Goal: Transaction & Acquisition: Purchase product/service

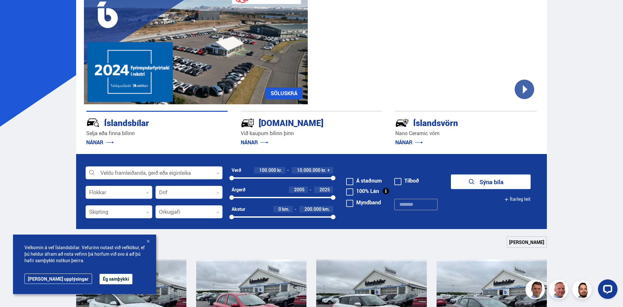
scroll to position [98, 0]
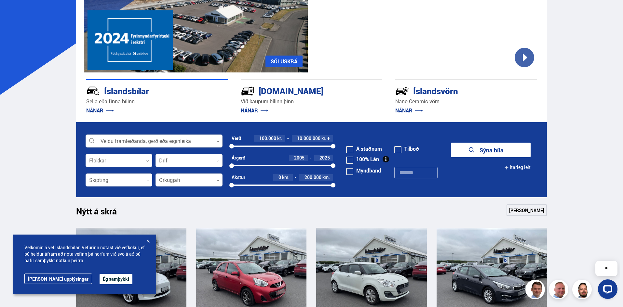
click at [168, 141] on div at bounding box center [154, 141] width 137 height 13
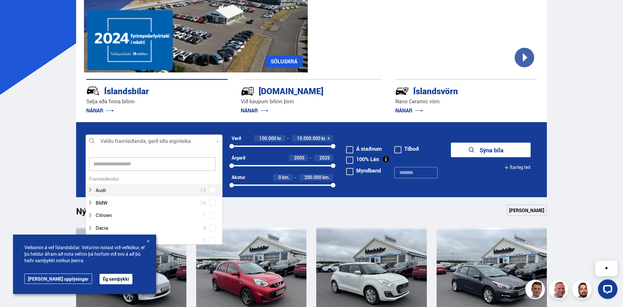
scroll to position [97, 135]
click at [140, 188] on div at bounding box center [148, 190] width 120 height 9
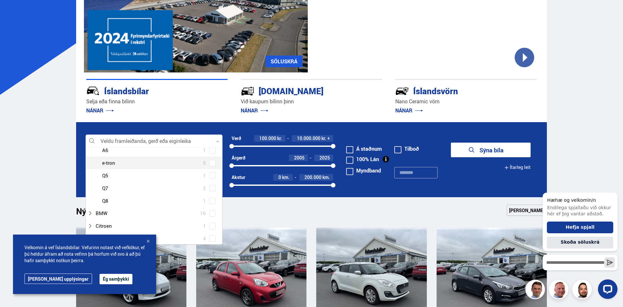
scroll to position [33, 0]
click at [122, 157] on div at bounding box center [148, 157] width 120 height 9
click at [207, 157] on label "Audi 13" at bounding box center [151, 157] width 115 height 9
click at [200, 131] on form "Audi Veldu framleiðanda, gerð eða eiginleika 7 Hreinsa valið Audi 13 BMW 16 Cit…" at bounding box center [311, 159] width 471 height 75
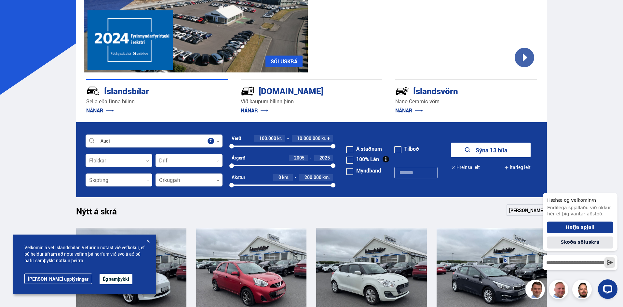
click at [487, 151] on button "Sýna 13 bíla" at bounding box center [491, 150] width 80 height 15
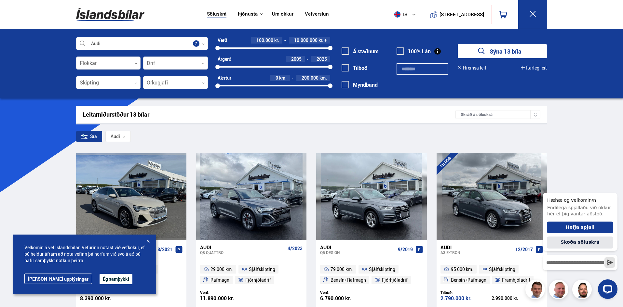
click at [101, 278] on button "Ég samþykki" at bounding box center [116, 279] width 33 height 10
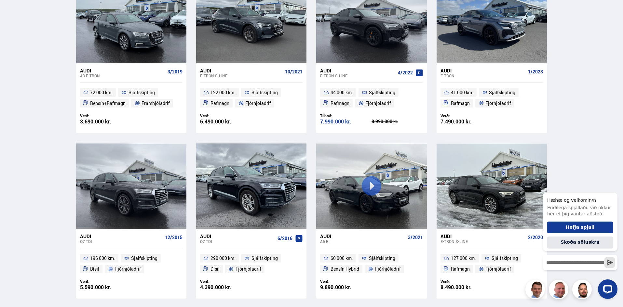
scroll to position [358, 0]
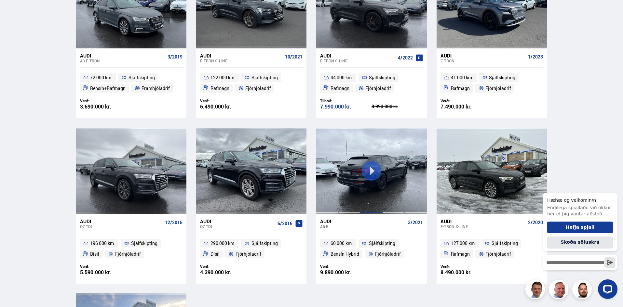
click at [368, 169] on div at bounding box center [371, 171] width 22 height 87
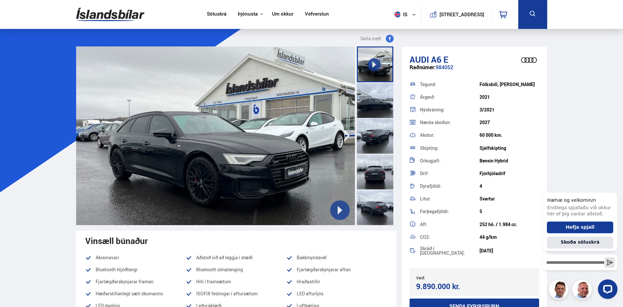
click at [346, 212] on button at bounding box center [340, 211] width 20 height 20
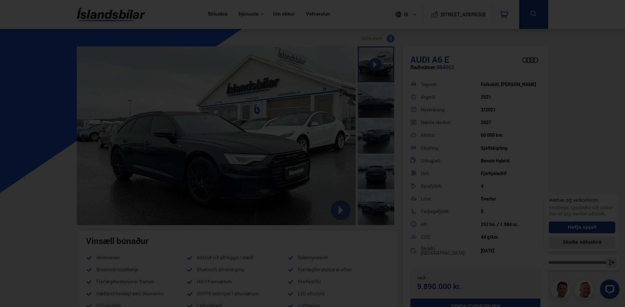
click at [442, 57] on div at bounding box center [312, 153] width 625 height 307
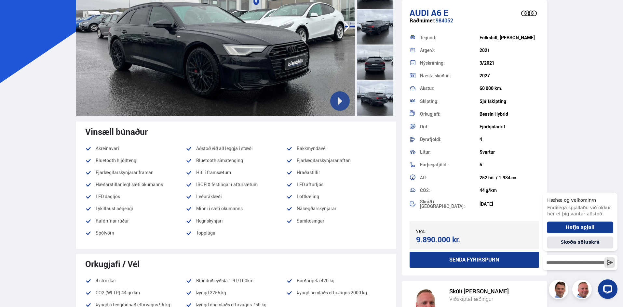
scroll to position [98, 0]
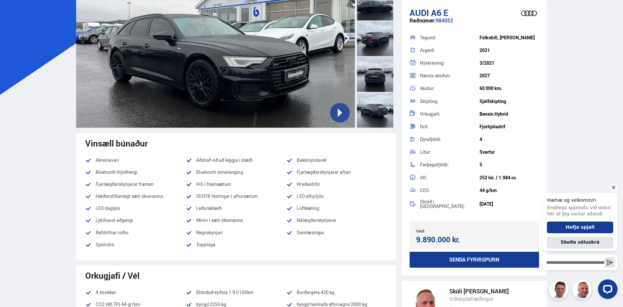
click at [615, 189] on icon "Hide greeting" at bounding box center [614, 188] width 8 height 8
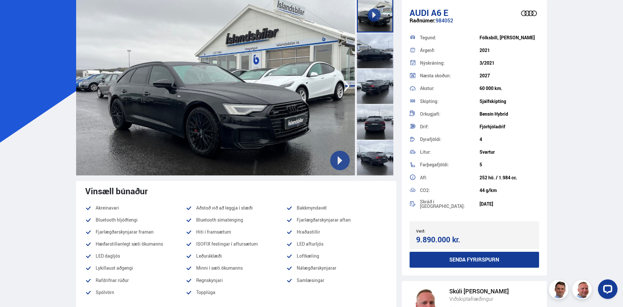
scroll to position [33, 0]
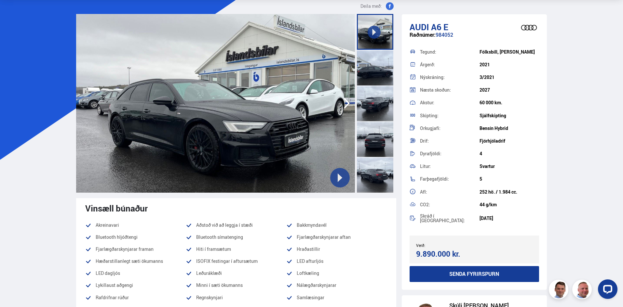
click at [336, 180] on icon at bounding box center [339, 177] width 9 height 9
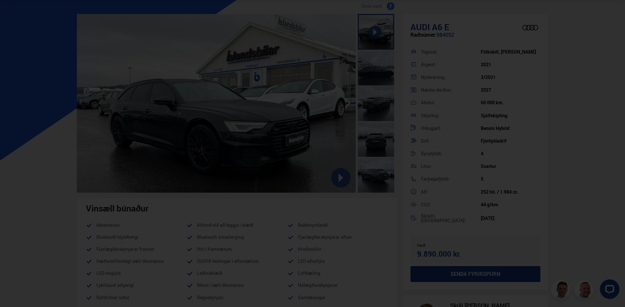
click at [347, 54] on div at bounding box center [312, 153] width 625 height 307
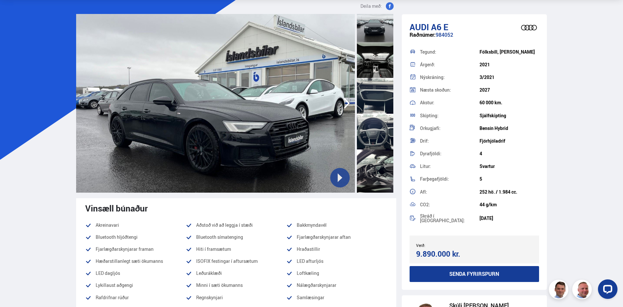
scroll to position [260, 0]
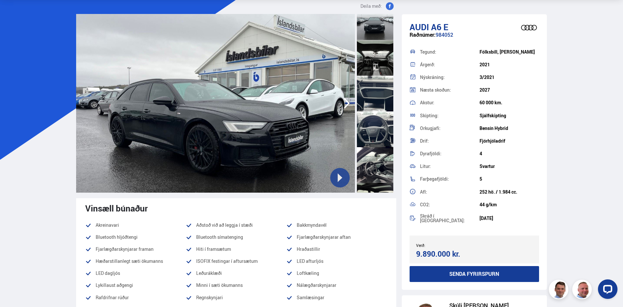
click at [381, 63] on div at bounding box center [375, 58] width 36 height 36
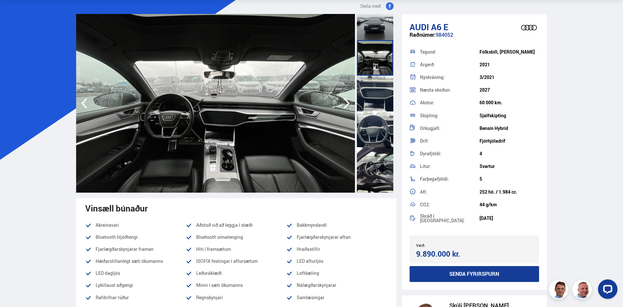
scroll to position [325, 0]
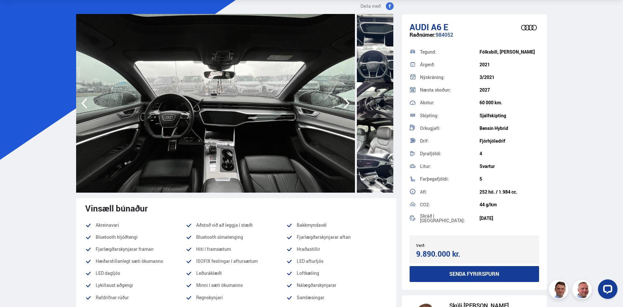
click at [378, 115] on div at bounding box center [375, 100] width 36 height 36
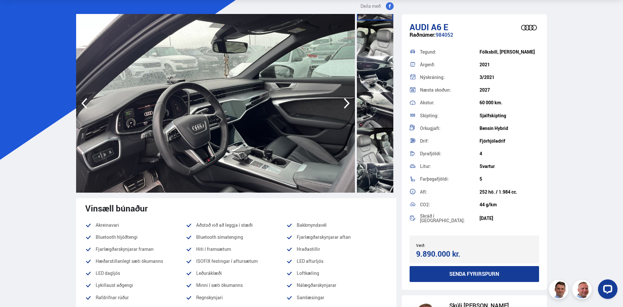
scroll to position [390, 0]
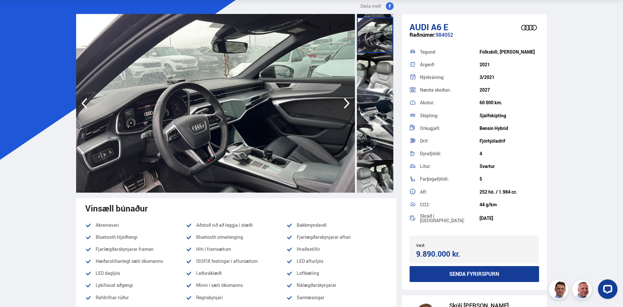
click at [369, 138] on div at bounding box center [375, 143] width 36 height 36
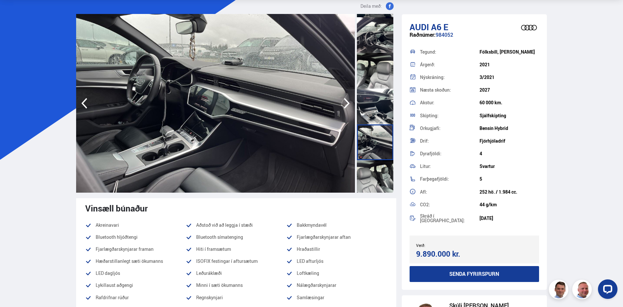
click at [378, 109] on div at bounding box center [375, 107] width 36 height 36
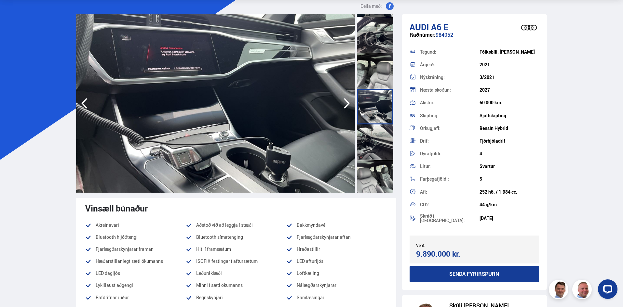
click at [378, 144] on div at bounding box center [375, 143] width 36 height 36
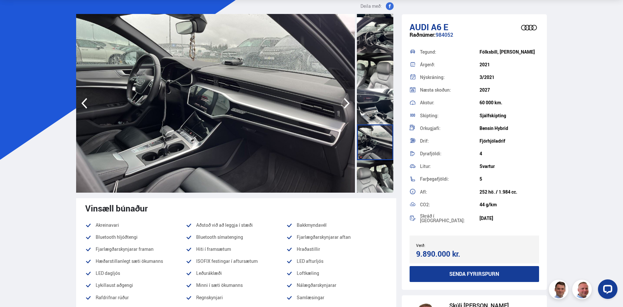
click at [377, 171] on div at bounding box center [375, 178] width 36 height 36
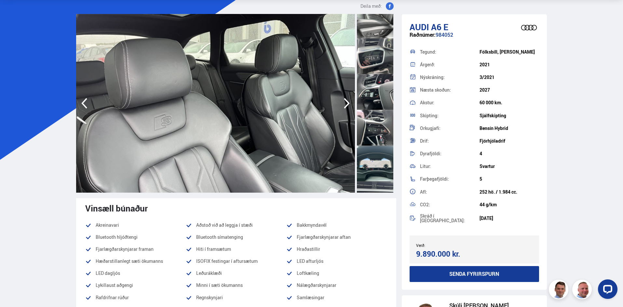
scroll to position [813, 0]
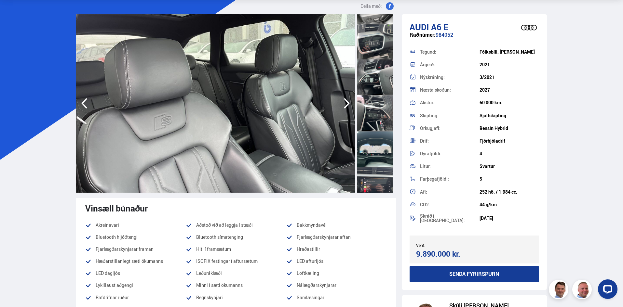
click at [377, 52] on div at bounding box center [375, 42] width 36 height 36
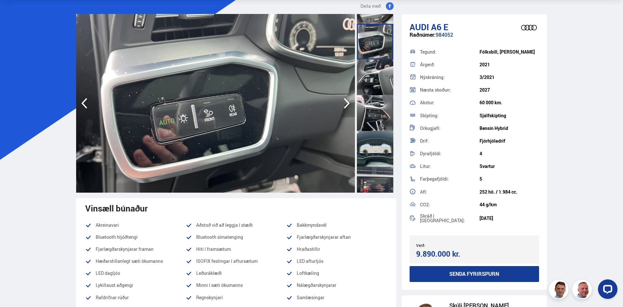
click at [378, 60] on div at bounding box center [375, 78] width 36 height 36
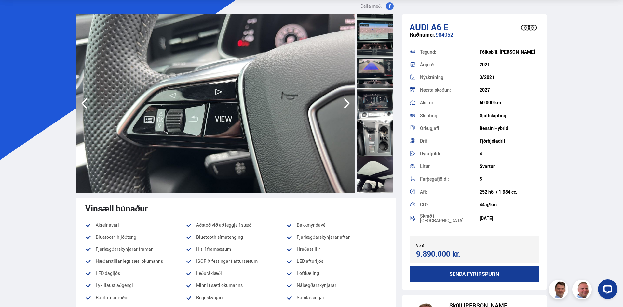
scroll to position [1008, 0]
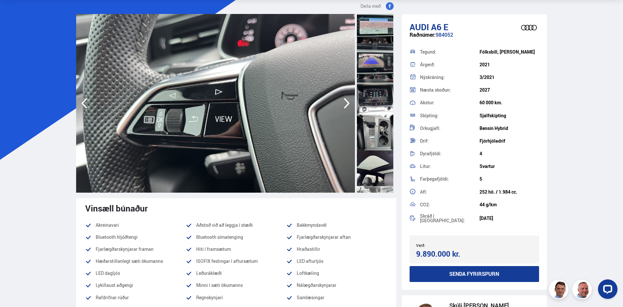
click at [375, 27] on div at bounding box center [375, 25] width 36 height 36
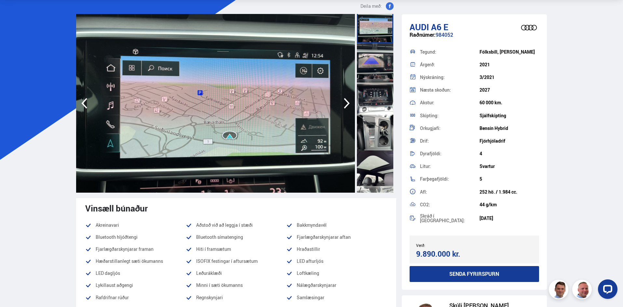
click at [375, 97] on div at bounding box center [375, 97] width 36 height 36
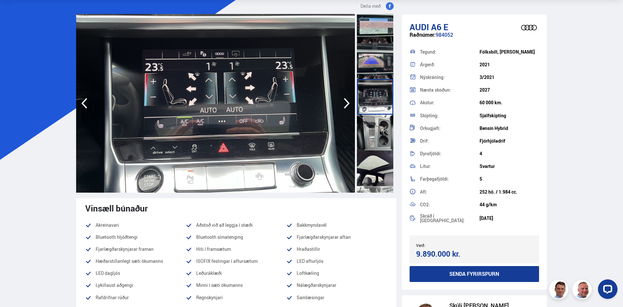
click at [378, 71] on div at bounding box center [375, 61] width 36 height 36
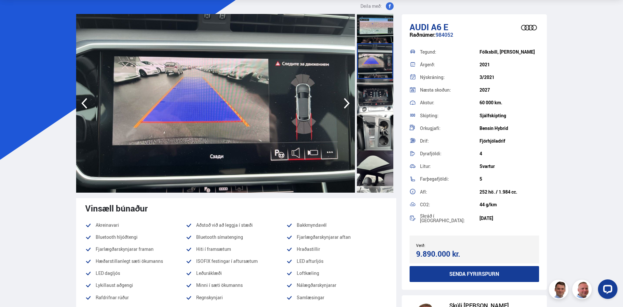
scroll to position [1038, 0]
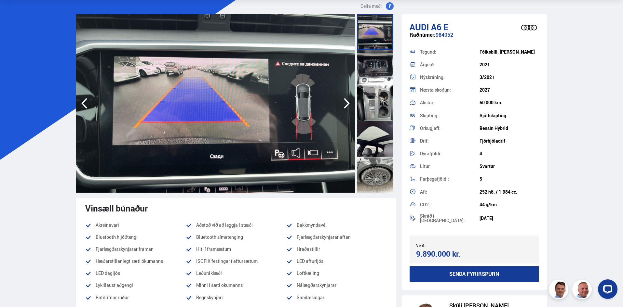
click at [374, 131] on div at bounding box center [375, 139] width 36 height 36
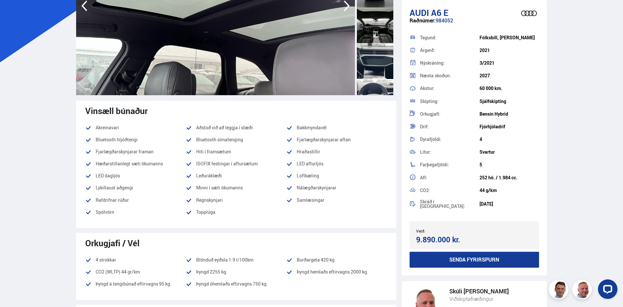
scroll to position [228, 0]
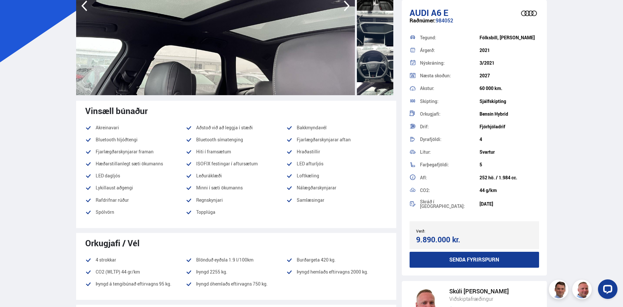
click at [368, 48] on div at bounding box center [375, 65] width 36 height 36
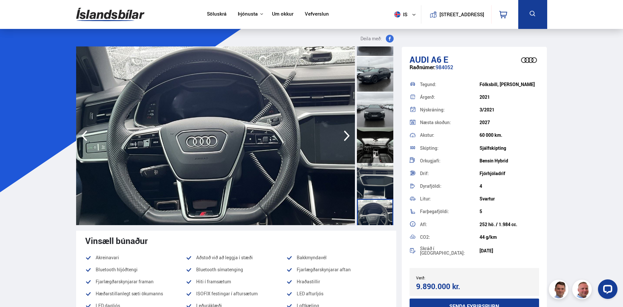
scroll to position [163, 0]
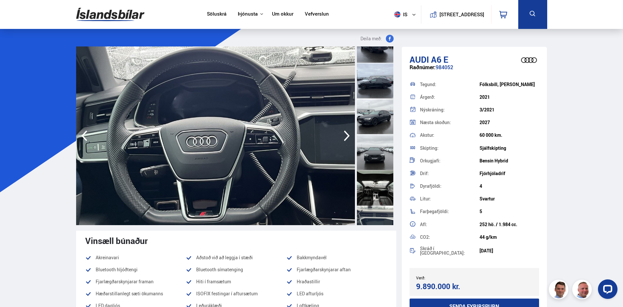
click at [378, 111] on div at bounding box center [375, 117] width 36 height 36
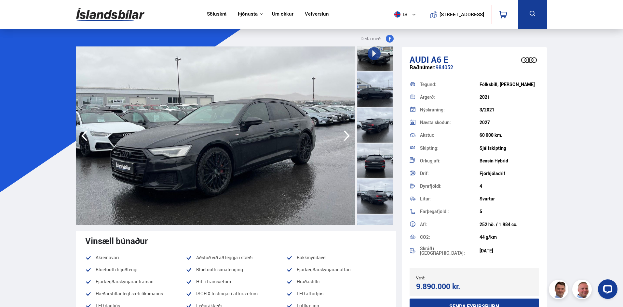
scroll to position [0, 0]
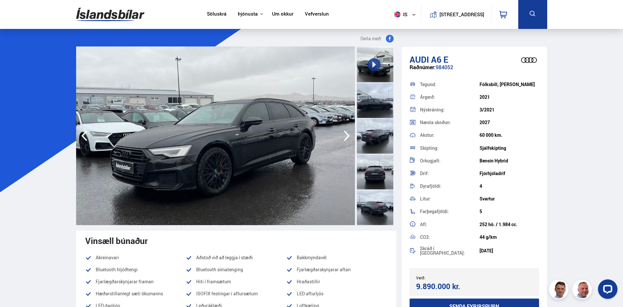
click at [378, 66] on button at bounding box center [374, 64] width 13 height 13
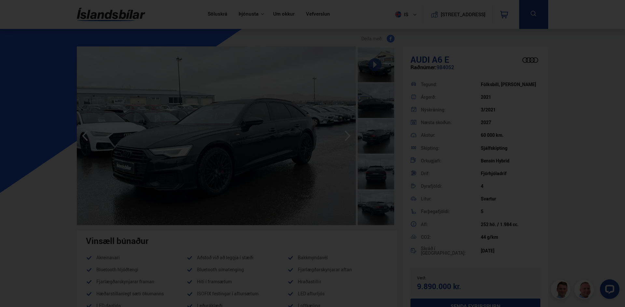
click at [435, 52] on div at bounding box center [312, 153] width 625 height 307
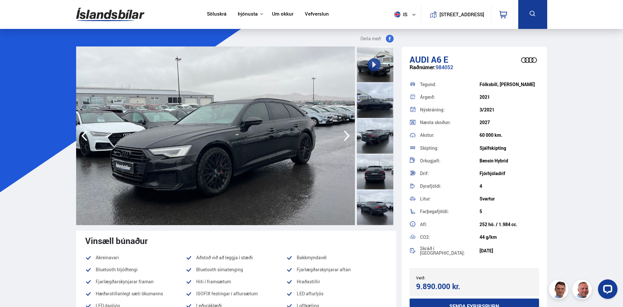
scroll to position [55, 0]
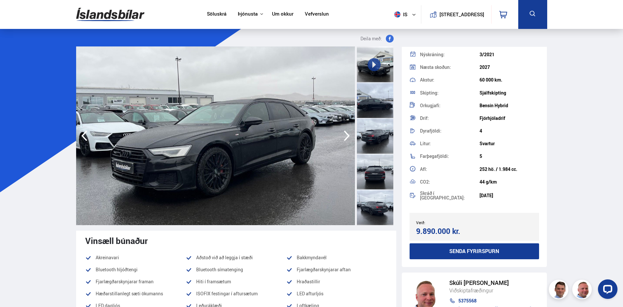
click at [314, 162] on img at bounding box center [215, 136] width 279 height 179
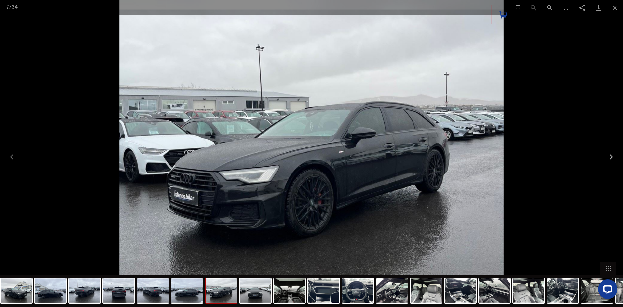
click at [607, 157] on button "Next slide" at bounding box center [610, 157] width 14 height 13
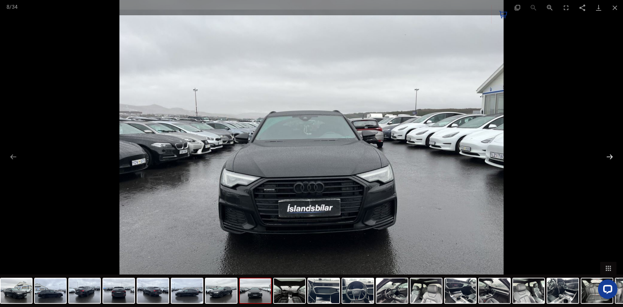
click at [607, 157] on button "Next slide" at bounding box center [610, 157] width 14 height 13
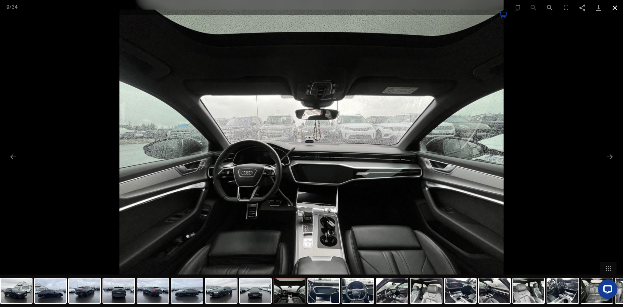
click at [614, 5] on button "Close gallery" at bounding box center [615, 7] width 16 height 15
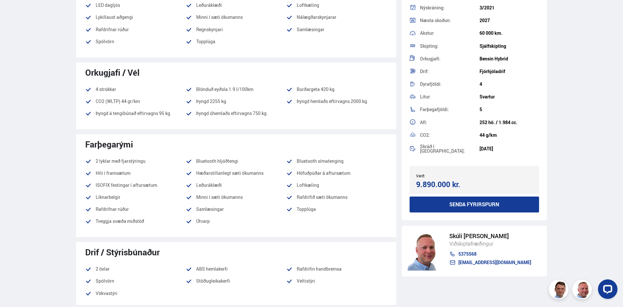
scroll to position [260, 0]
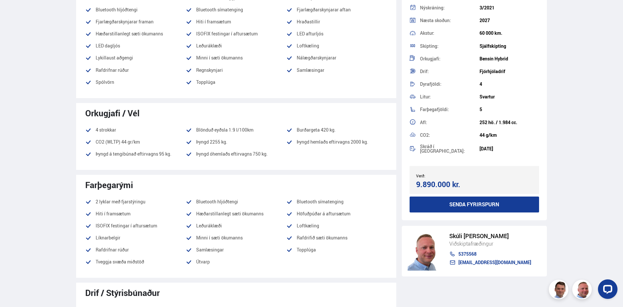
drag, startPoint x: 416, startPoint y: 185, endPoint x: 453, endPoint y: 182, distance: 36.2
click at [453, 182] on div "9.890.000 kr." at bounding box center [444, 184] width 56 height 9
click at [453, 174] on div "Verð:" at bounding box center [445, 176] width 58 height 5
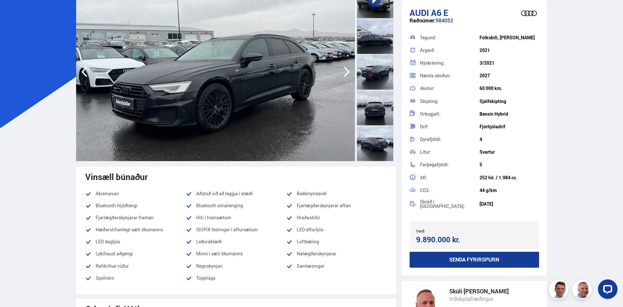
scroll to position [0, 0]
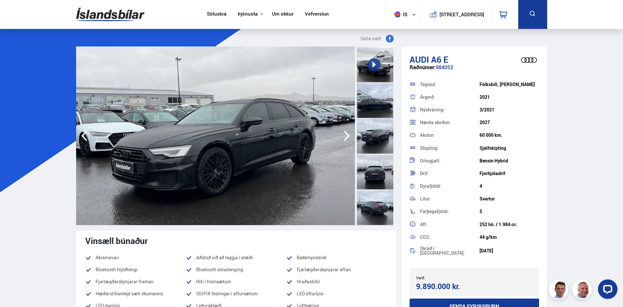
click at [382, 137] on div at bounding box center [375, 136] width 36 height 36
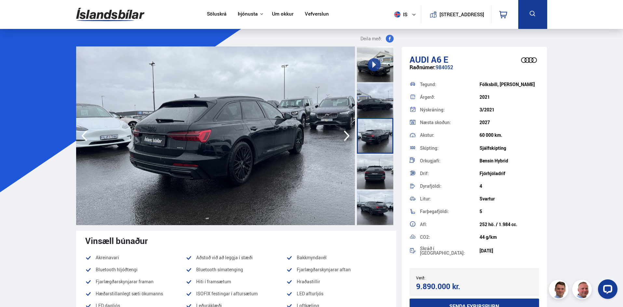
click at [373, 109] on div at bounding box center [375, 100] width 36 height 36
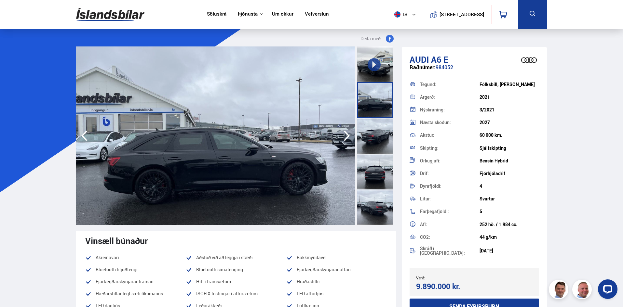
click at [382, 178] on div at bounding box center [375, 172] width 36 height 36
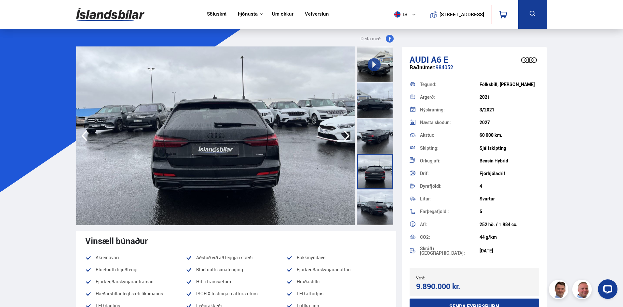
click at [384, 202] on div at bounding box center [375, 208] width 36 height 36
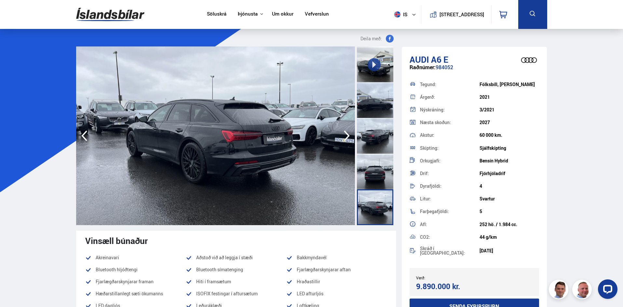
scroll to position [65, 0]
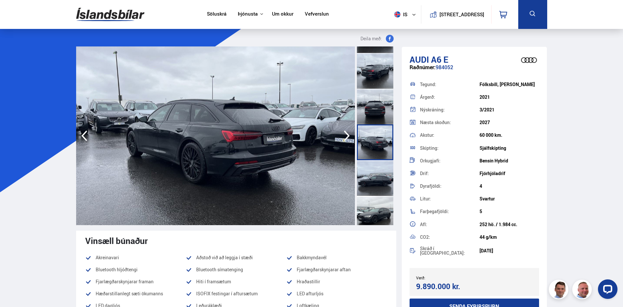
click at [376, 182] on div at bounding box center [375, 178] width 36 height 36
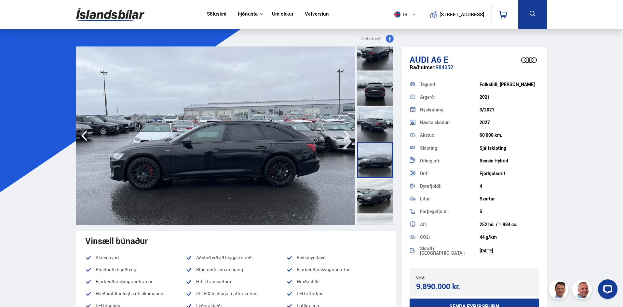
scroll to position [98, 0]
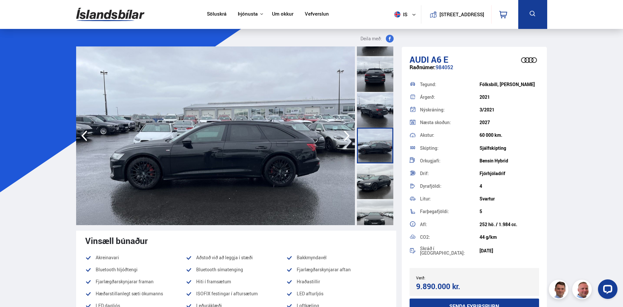
click at [376, 182] on div at bounding box center [375, 182] width 36 height 36
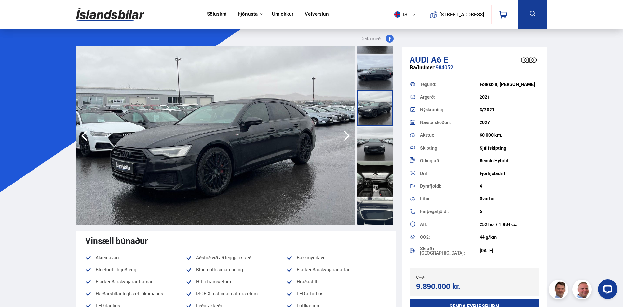
scroll to position [195, 0]
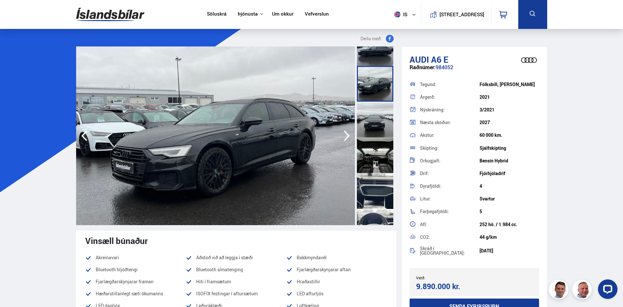
click at [375, 130] on div at bounding box center [375, 120] width 36 height 36
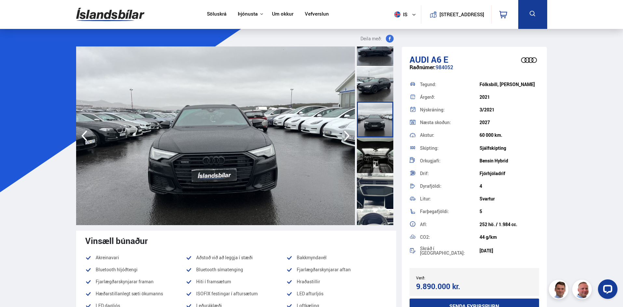
click at [380, 154] on div at bounding box center [375, 156] width 36 height 36
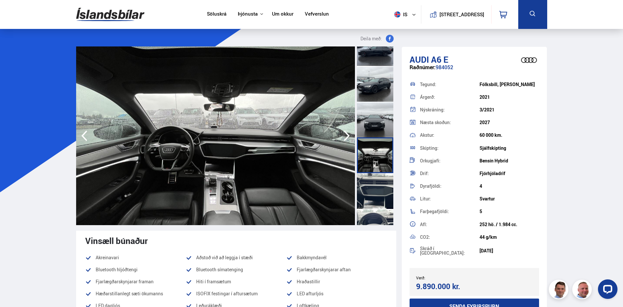
click at [376, 127] on div at bounding box center [375, 120] width 36 height 36
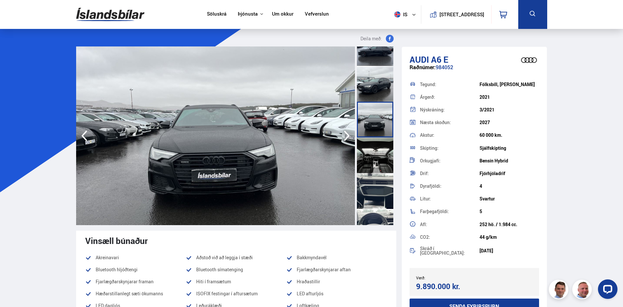
click at [390, 116] on div at bounding box center [375, 120] width 36 height 36
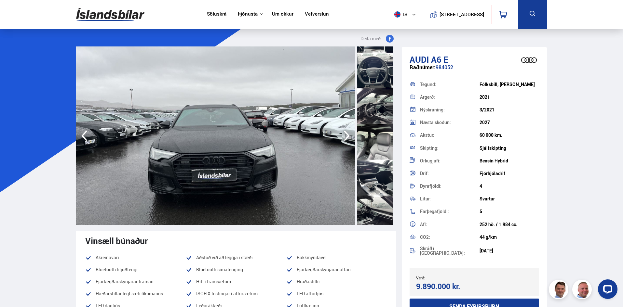
click at [394, 136] on div at bounding box center [376, 136] width 40 height 179
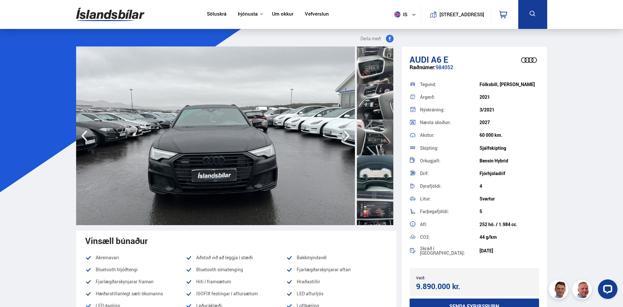
scroll to position [978, 0]
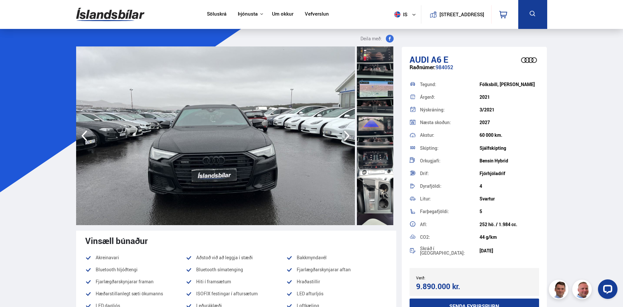
click at [394, 219] on div at bounding box center [376, 136] width 40 height 179
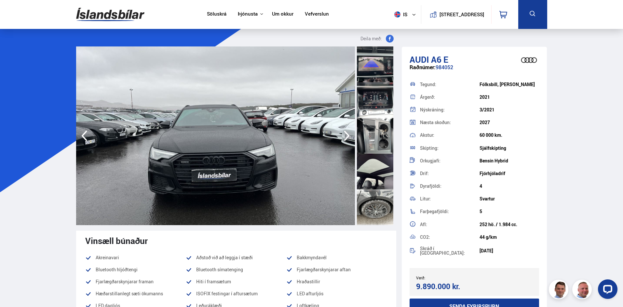
click at [394, 54] on div at bounding box center [376, 136] width 40 height 179
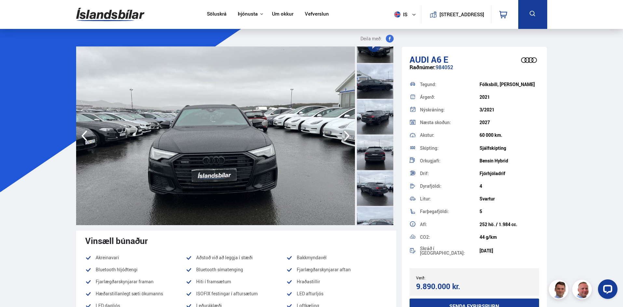
scroll to position [7, 0]
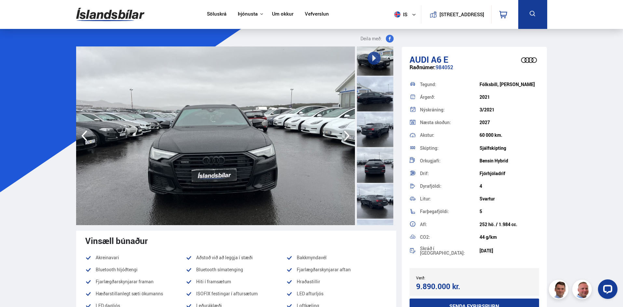
click at [202, 164] on img at bounding box center [215, 136] width 279 height 179
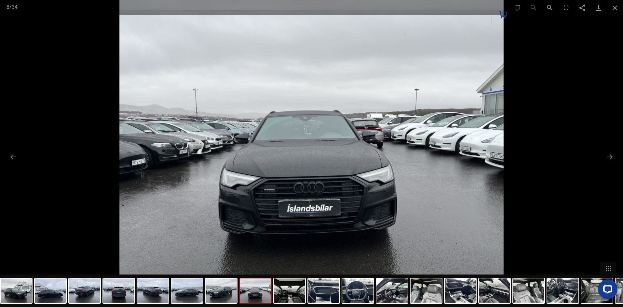
click at [473, 66] on img at bounding box center [311, 153] width 384 height 307
click at [570, 45] on div at bounding box center [311, 153] width 623 height 307
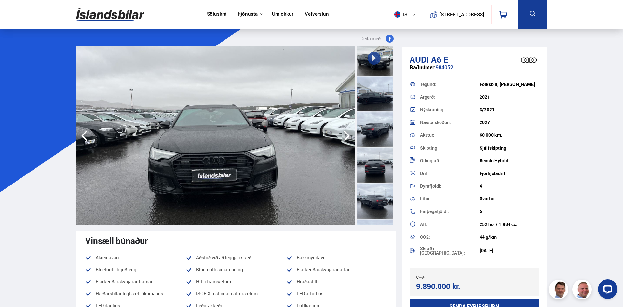
click at [382, 61] on div at bounding box center [375, 58] width 36 height 36
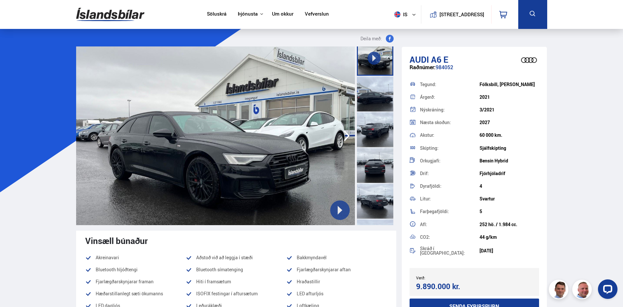
click at [347, 129] on icon "button" at bounding box center [346, 136] width 13 height 16
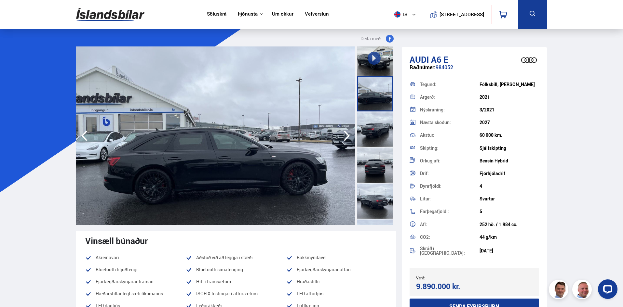
click at [347, 129] on icon "button" at bounding box center [346, 136] width 13 height 16
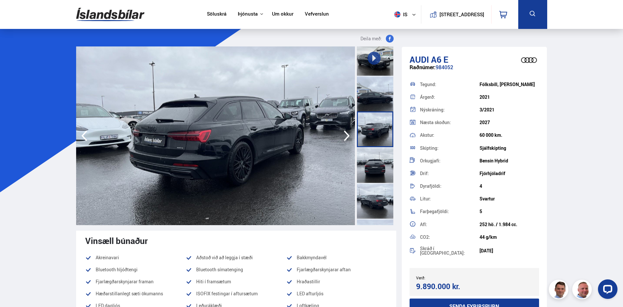
click at [347, 129] on icon "button" at bounding box center [346, 136] width 13 height 16
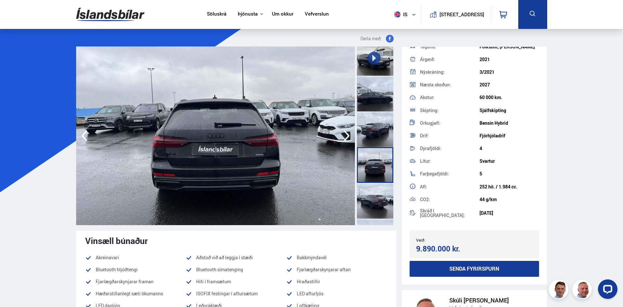
scroll to position [23, 0]
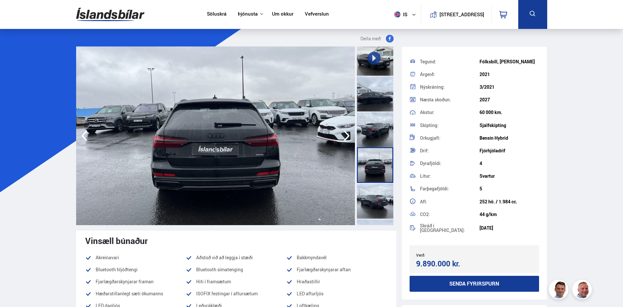
click at [341, 135] on icon "button" at bounding box center [346, 136] width 13 height 16
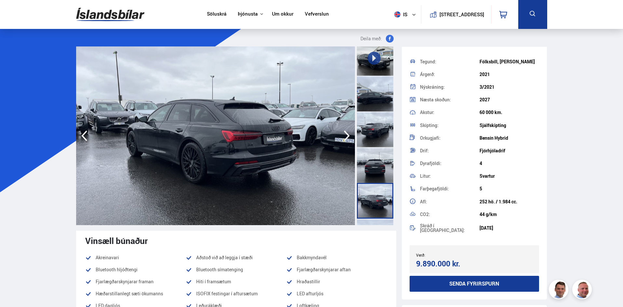
click at [342, 133] on icon "button" at bounding box center [346, 136] width 13 height 16
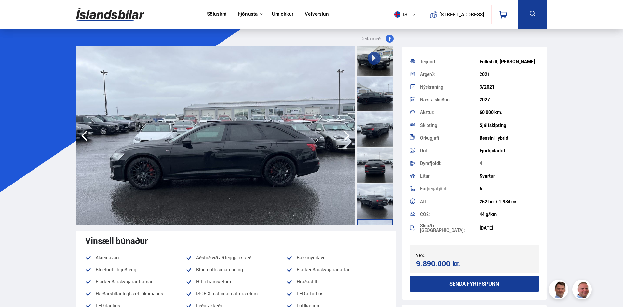
click at [342, 133] on icon "button" at bounding box center [346, 136] width 13 height 16
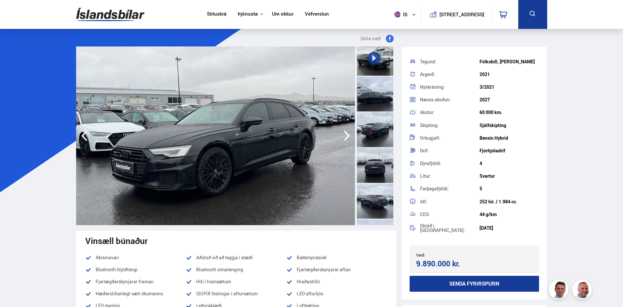
click at [342, 133] on icon "button" at bounding box center [346, 136] width 13 height 16
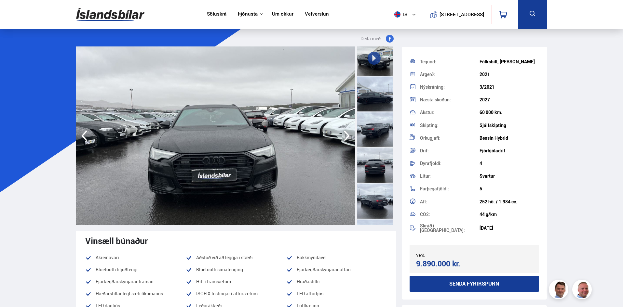
click at [342, 133] on icon "button" at bounding box center [346, 136] width 13 height 16
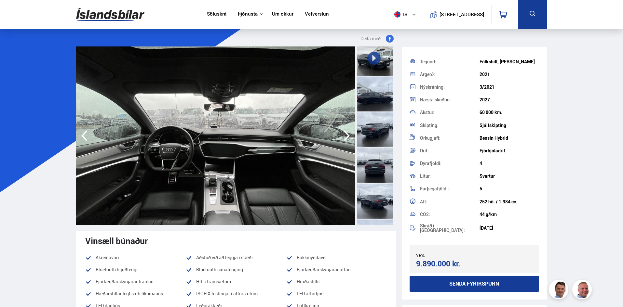
click at [342, 133] on icon "button" at bounding box center [346, 136] width 13 height 16
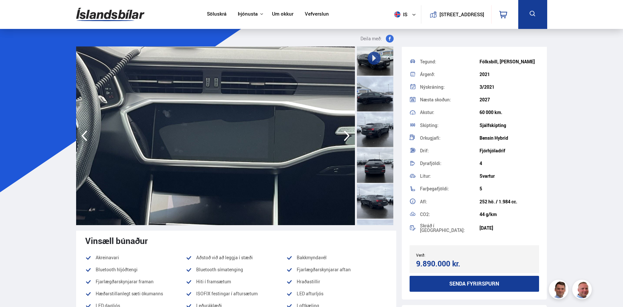
click at [342, 134] on icon "button" at bounding box center [346, 136] width 13 height 16
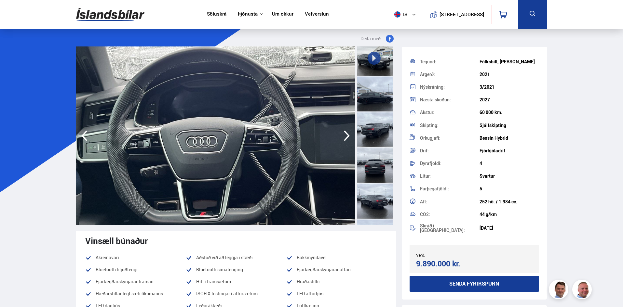
click at [342, 134] on icon "button" at bounding box center [346, 136] width 13 height 16
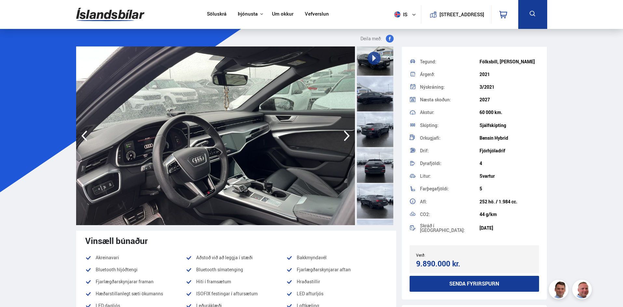
click at [88, 147] on img at bounding box center [215, 136] width 279 height 179
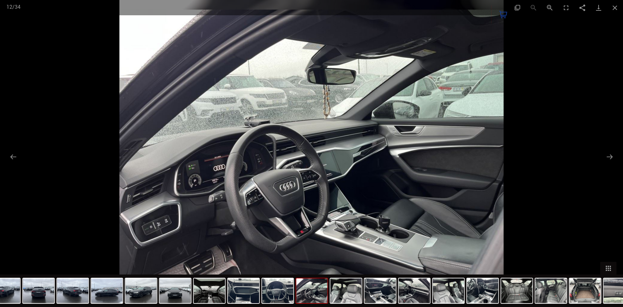
click at [5, 156] on div at bounding box center [311, 153] width 623 height 307
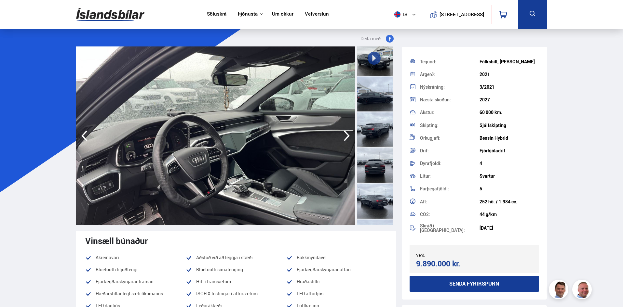
click at [345, 135] on icon "button" at bounding box center [346, 136] width 13 height 16
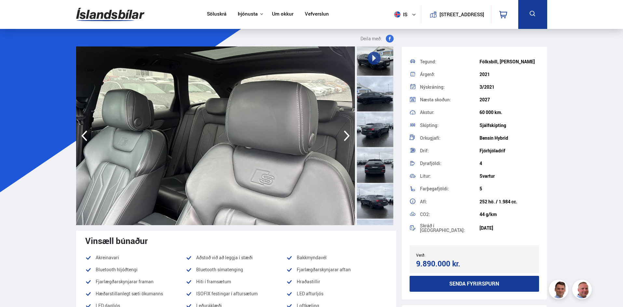
click at [345, 135] on icon "button" at bounding box center [346, 136] width 13 height 16
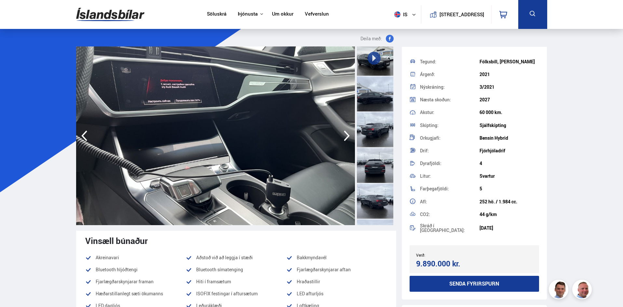
click at [345, 135] on icon "button" at bounding box center [346, 136] width 13 height 16
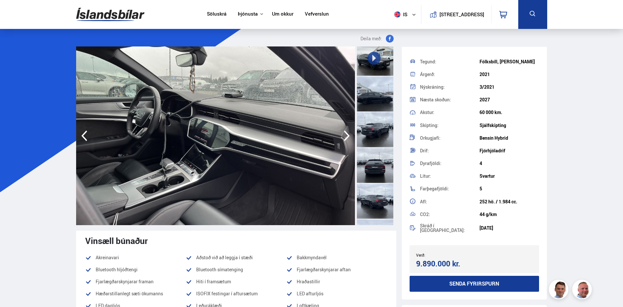
click at [345, 135] on icon "button" at bounding box center [346, 136] width 13 height 16
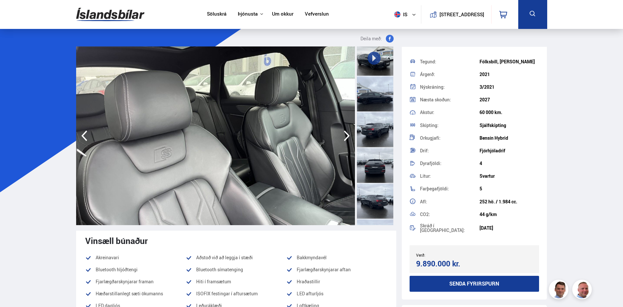
click at [345, 135] on icon "button" at bounding box center [346, 136] width 13 height 16
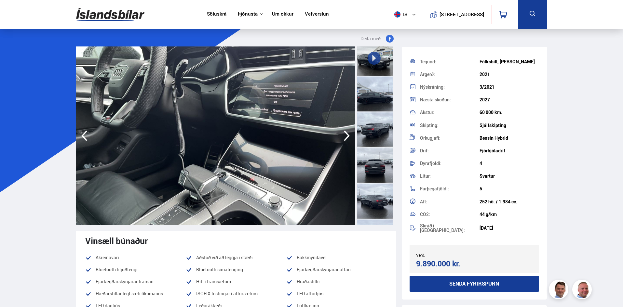
click at [345, 135] on icon "button" at bounding box center [346, 136] width 13 height 16
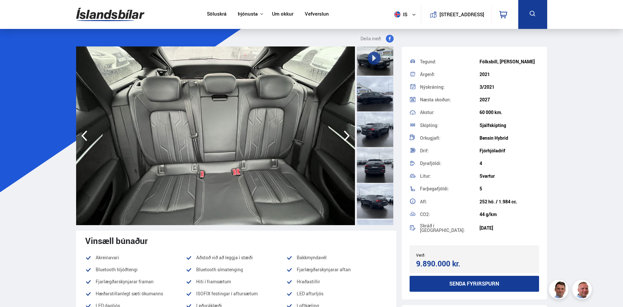
click at [345, 135] on icon "button" at bounding box center [346, 136] width 13 height 16
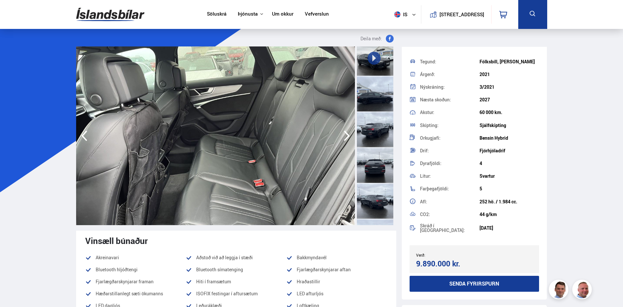
click at [345, 135] on icon "button" at bounding box center [346, 136] width 13 height 16
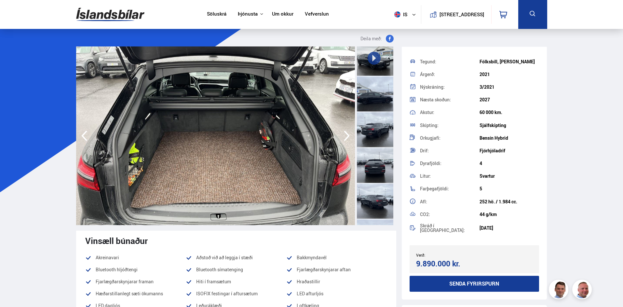
click at [350, 128] on img at bounding box center [215, 136] width 279 height 179
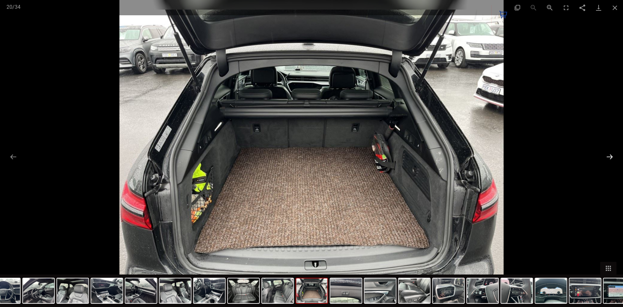
click at [615, 156] on button "Next slide" at bounding box center [610, 157] width 14 height 13
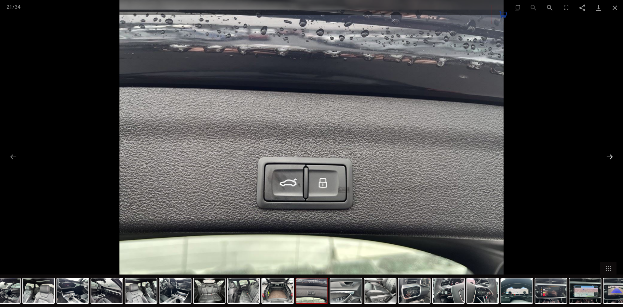
click at [615, 156] on button "Next slide" at bounding box center [610, 157] width 14 height 13
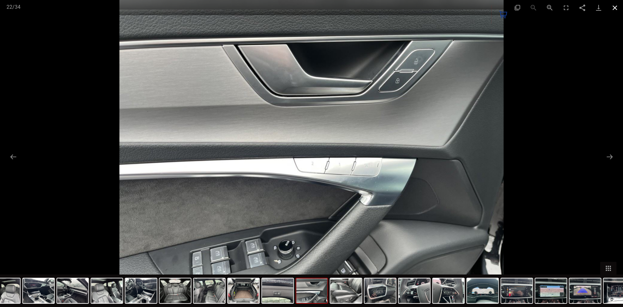
click at [615, 7] on button "Close gallery" at bounding box center [615, 7] width 16 height 15
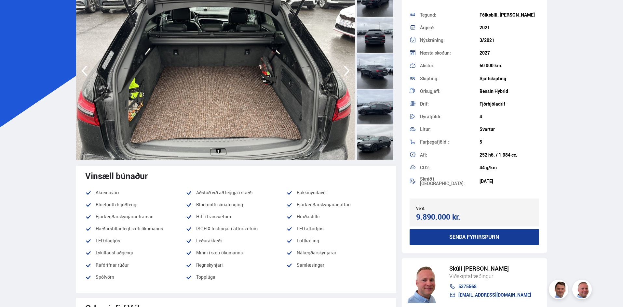
scroll to position [98, 0]
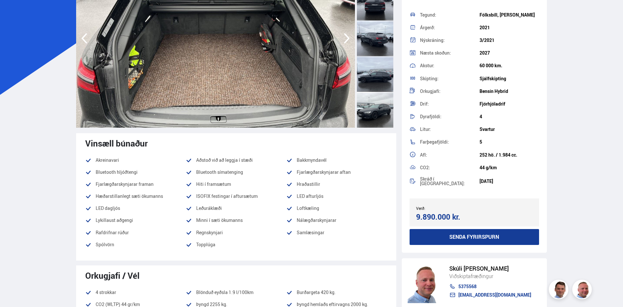
click at [181, 238] on ul "Akreinavari Aðstoð við að leggja í stæði Bakkmyndavél Bluetooth hljóðtengi Blue…" at bounding box center [236, 204] width 302 height 97
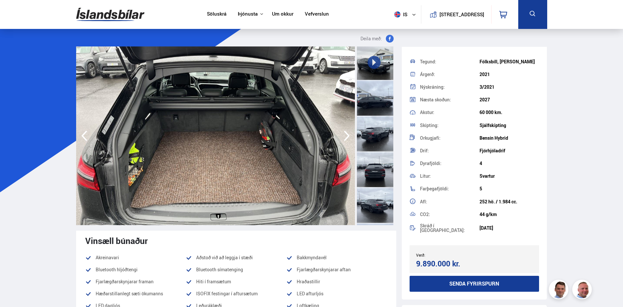
scroll to position [0, 0]
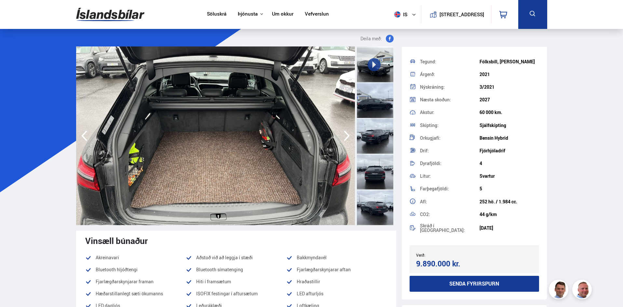
click at [372, 103] on div at bounding box center [375, 100] width 36 height 36
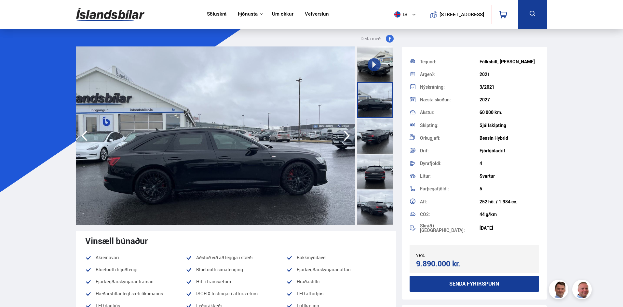
click at [377, 153] on div at bounding box center [375, 136] width 36 height 36
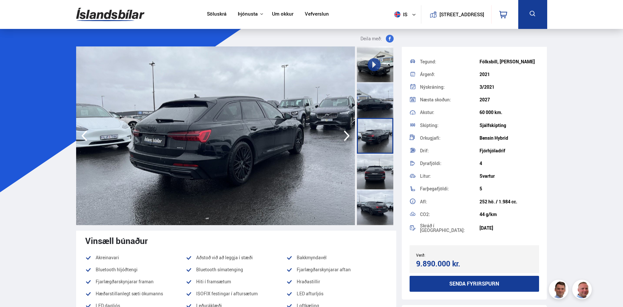
click at [377, 196] on div at bounding box center [375, 208] width 36 height 36
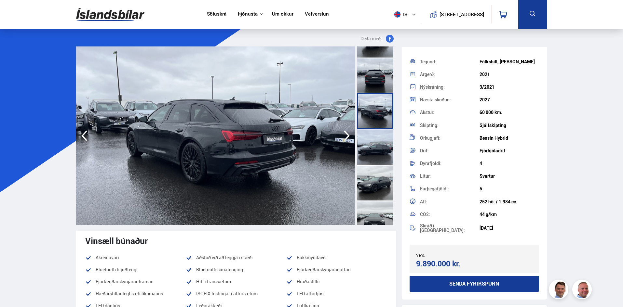
scroll to position [98, 0]
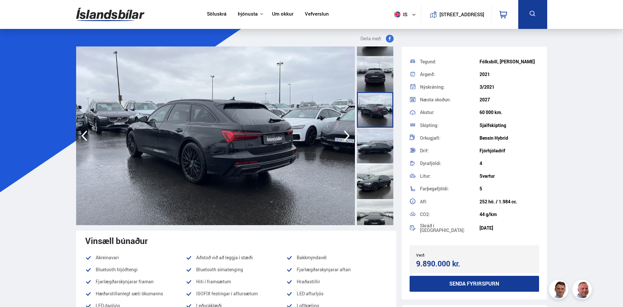
click at [374, 186] on div at bounding box center [375, 182] width 36 height 36
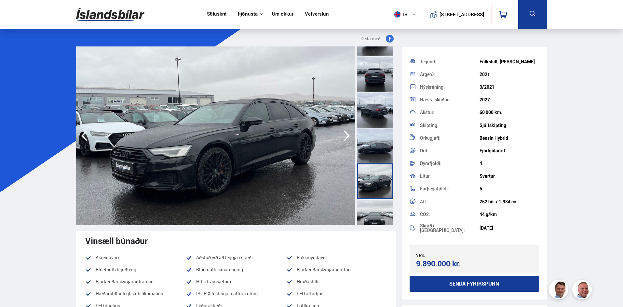
click at [374, 208] on div at bounding box center [375, 217] width 36 height 36
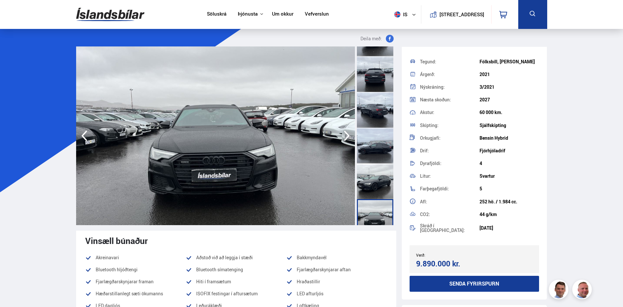
scroll to position [11, 0]
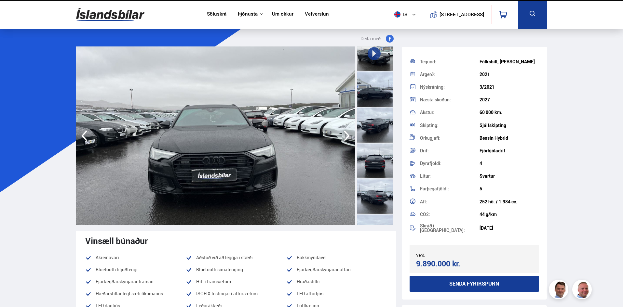
click at [401, 17] on button "is" at bounding box center [406, 14] width 29 height 19
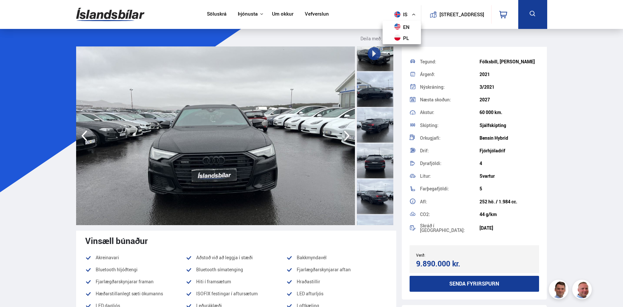
click at [349, 137] on icon "button" at bounding box center [347, 136] width 6 height 11
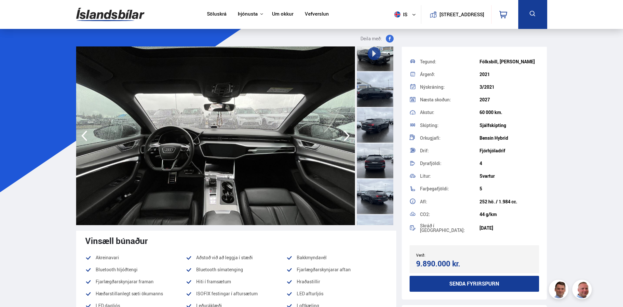
click at [349, 137] on icon "button" at bounding box center [346, 136] width 13 height 16
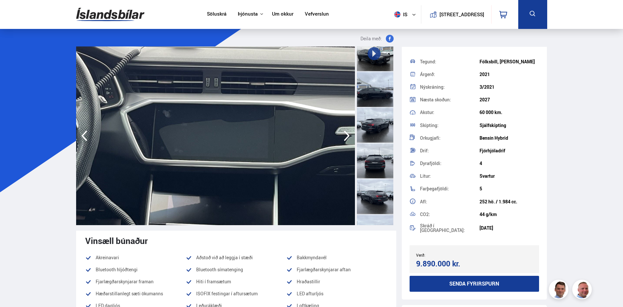
click at [83, 132] on icon "button" at bounding box center [84, 136] width 13 height 16
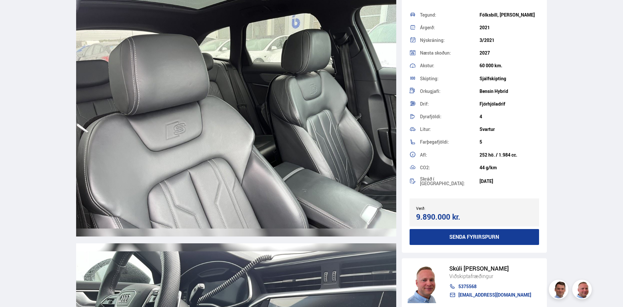
scroll to position [4815, 0]
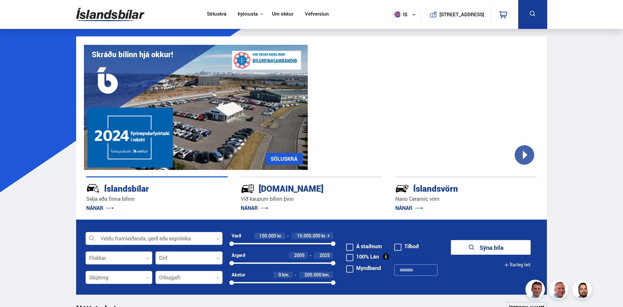
click at [149, 233] on div at bounding box center [154, 239] width 137 height 13
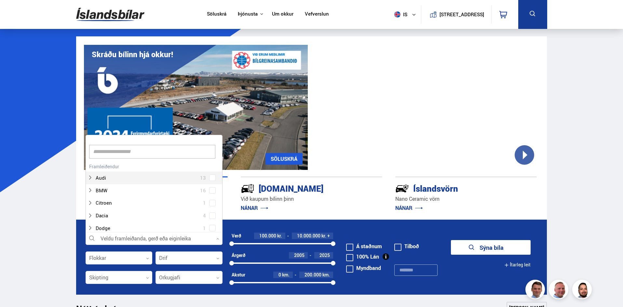
scroll to position [97, 135]
click at [210, 178] on div "Audi 13" at bounding box center [154, 173] width 136 height 22
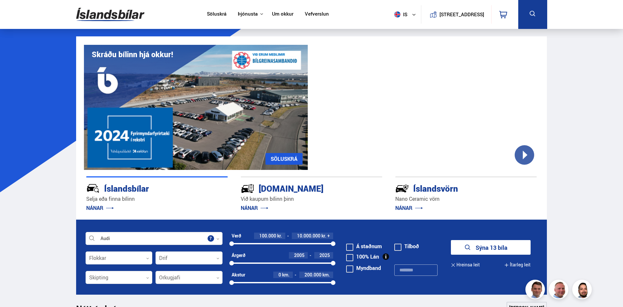
click at [232, 205] on div "Íslandsbílar Selja eða finna bílinn NÁNAR Kaupumbila.is Við kaupum bílinn þinn …" at bounding box center [311, 195] width 471 height 50
click at [482, 246] on button "Sýna 13 bíla" at bounding box center [491, 247] width 80 height 15
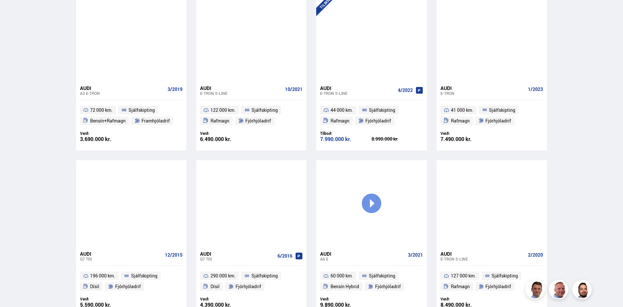
scroll to position [358, 0]
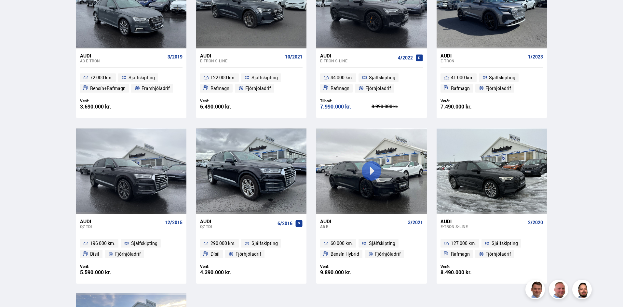
click at [326, 224] on div "Audi" at bounding box center [362, 222] width 85 height 6
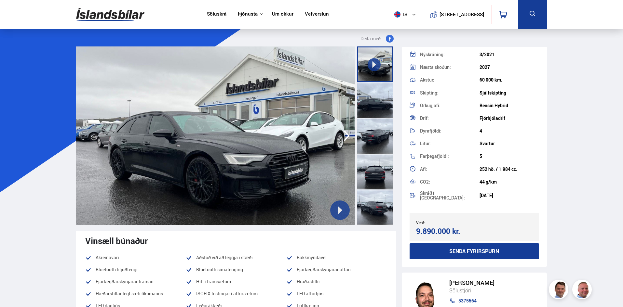
click at [320, 140] on img at bounding box center [215, 136] width 279 height 179
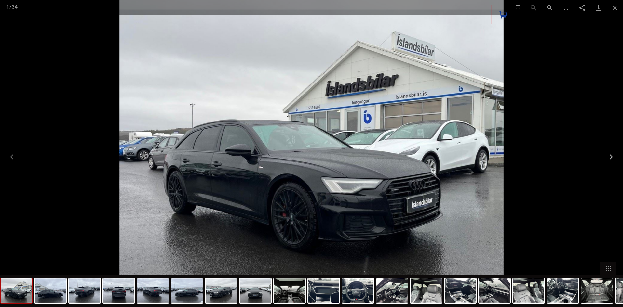
click at [606, 155] on button "Next slide" at bounding box center [610, 157] width 14 height 13
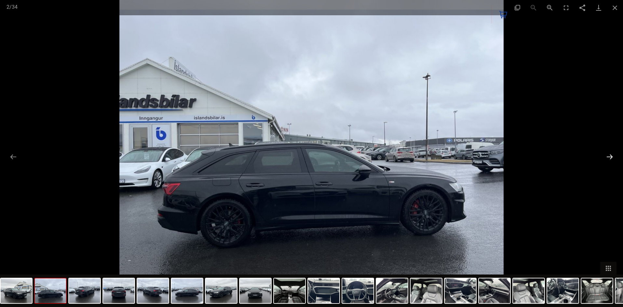
click at [606, 155] on button "Next slide" at bounding box center [610, 157] width 14 height 13
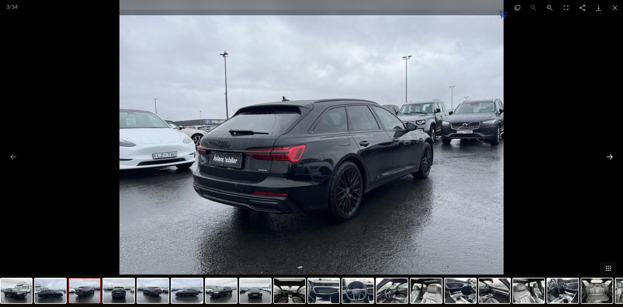
click at [606, 155] on button "Next slide" at bounding box center [610, 157] width 14 height 13
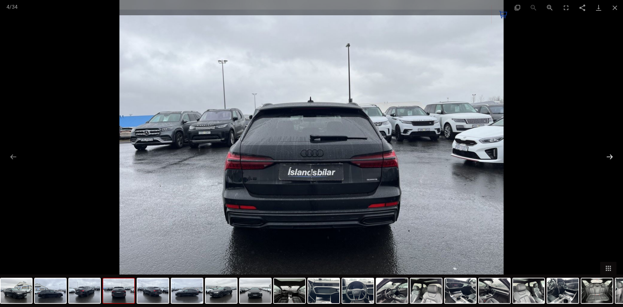
click at [606, 155] on button "Next slide" at bounding box center [610, 157] width 14 height 13
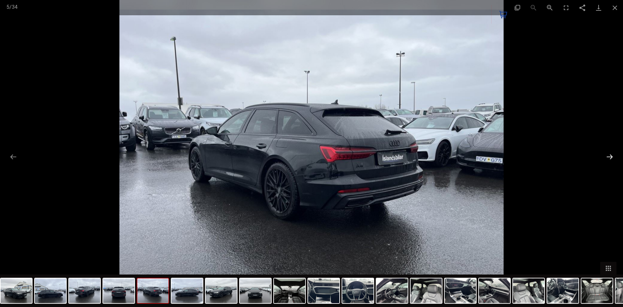
click at [606, 155] on button "Next slide" at bounding box center [610, 157] width 14 height 13
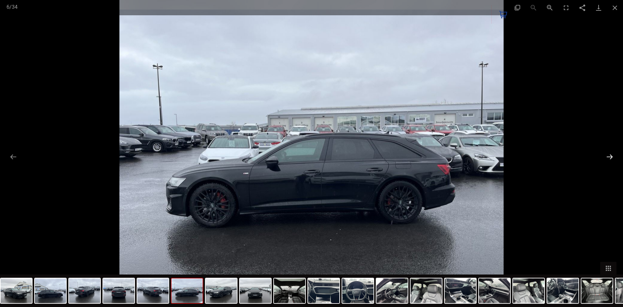
click at [606, 155] on button "Next slide" at bounding box center [610, 157] width 14 height 13
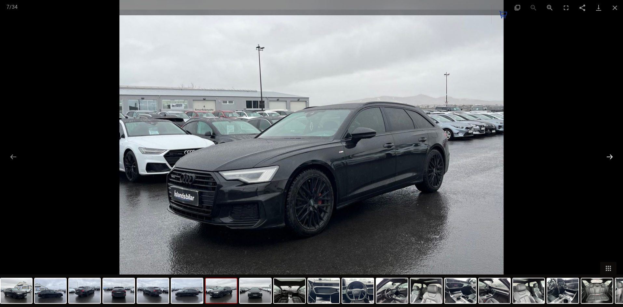
click at [606, 155] on button "Next slide" at bounding box center [610, 157] width 14 height 13
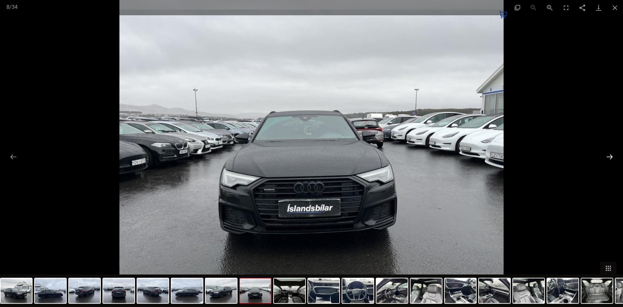
click at [606, 155] on button "Next slide" at bounding box center [610, 157] width 14 height 13
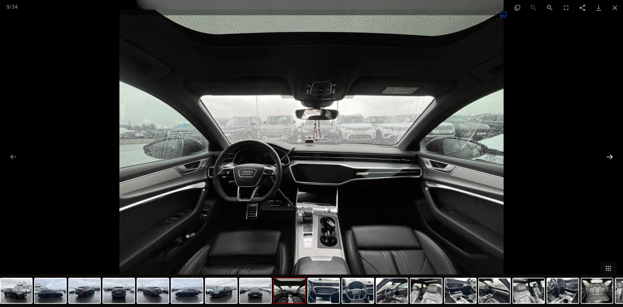
click at [614, 156] on button "Next slide" at bounding box center [610, 157] width 14 height 13
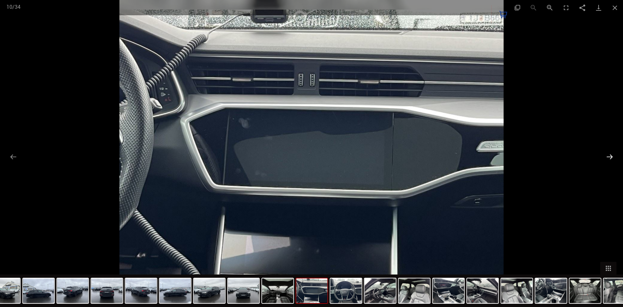
click at [610, 157] on button "Next slide" at bounding box center [610, 157] width 14 height 13
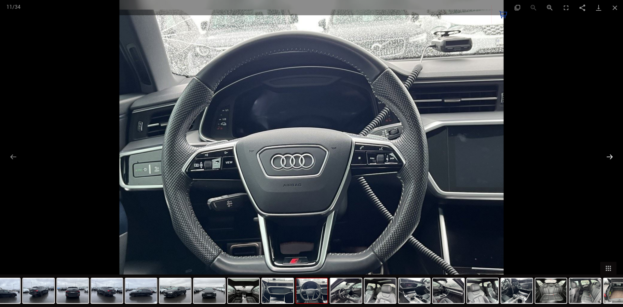
click at [610, 157] on button "Next slide" at bounding box center [610, 157] width 14 height 13
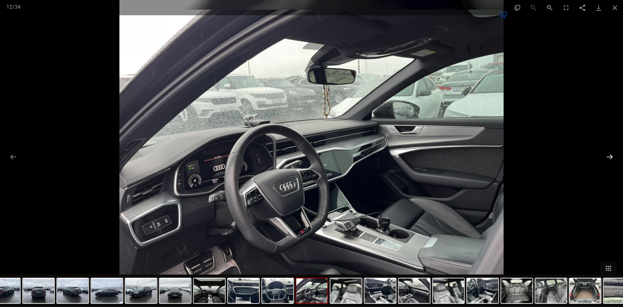
click at [610, 157] on button "Next slide" at bounding box center [610, 157] width 14 height 13
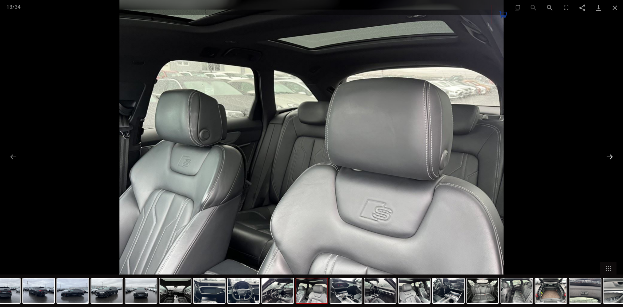
click at [610, 157] on button "Next slide" at bounding box center [610, 157] width 14 height 13
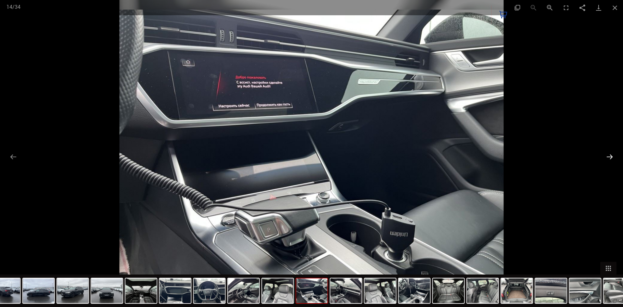
click at [610, 157] on button "Next slide" at bounding box center [610, 157] width 14 height 13
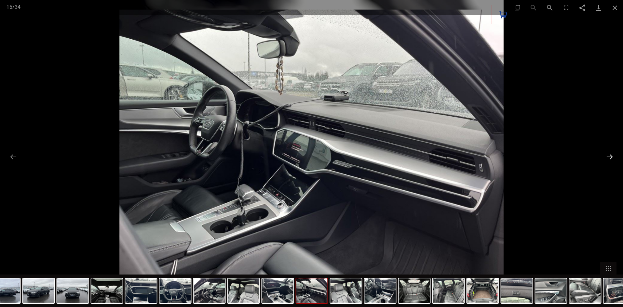
click at [610, 157] on button "Next slide" at bounding box center [610, 157] width 14 height 13
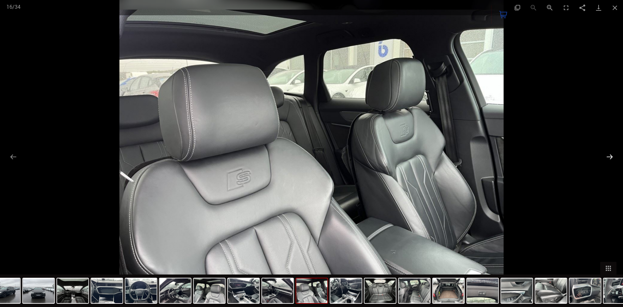
click at [610, 157] on button "Next slide" at bounding box center [610, 157] width 14 height 13
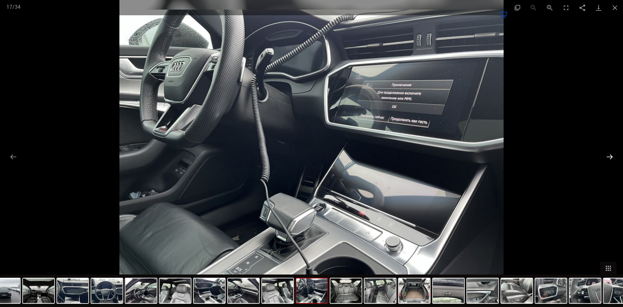
click at [609, 157] on button "Next slide" at bounding box center [610, 157] width 14 height 13
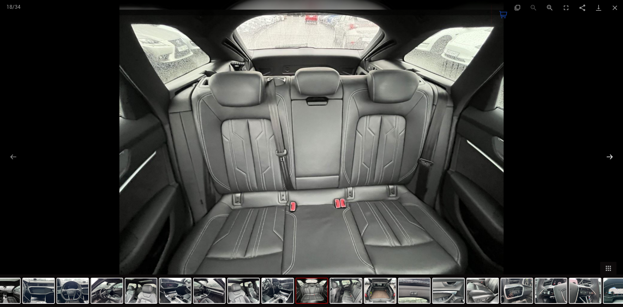
click at [608, 153] on button "Next slide" at bounding box center [610, 157] width 14 height 13
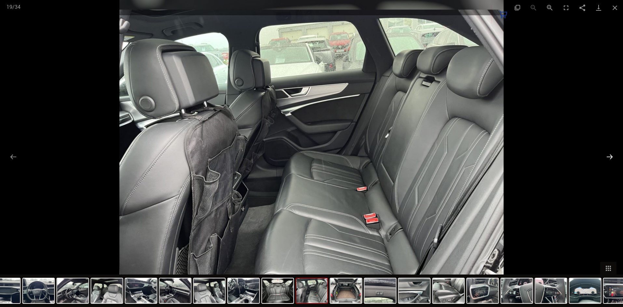
click at [608, 154] on button "Next slide" at bounding box center [610, 157] width 14 height 13
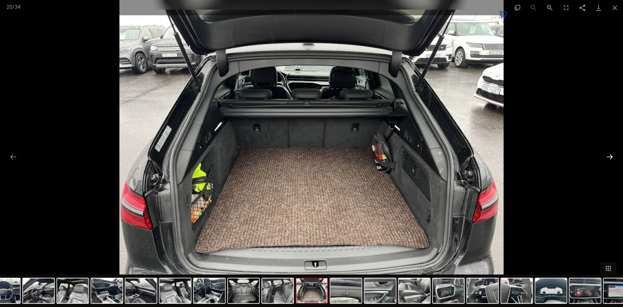
click at [607, 157] on button "Next slide" at bounding box center [610, 157] width 14 height 13
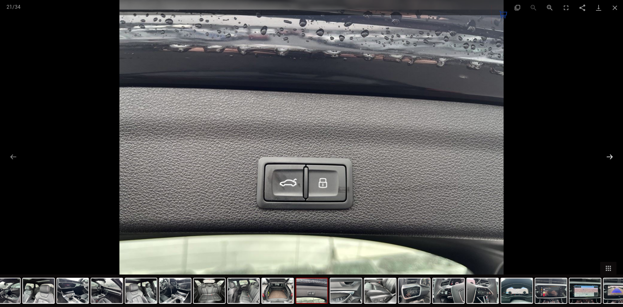
click at [607, 157] on button "Next slide" at bounding box center [610, 157] width 14 height 13
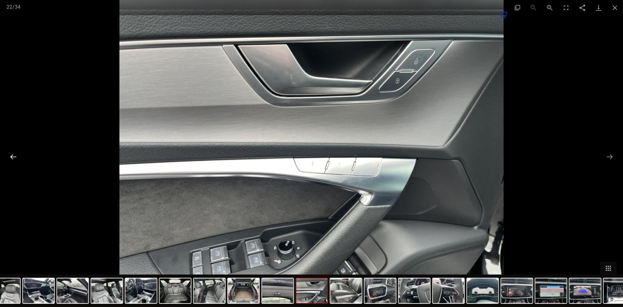
click at [18, 161] on button "Previous slide" at bounding box center [14, 157] width 14 height 13
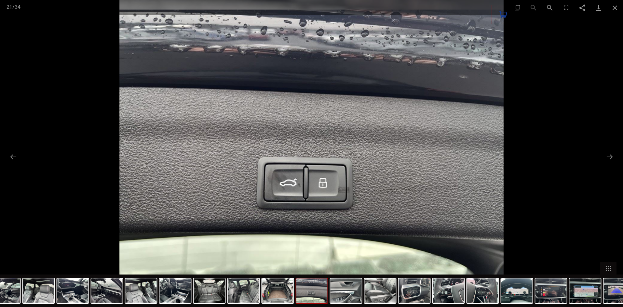
click at [288, 185] on img at bounding box center [311, 153] width 384 height 307
click at [607, 155] on button "Next slide" at bounding box center [610, 157] width 14 height 13
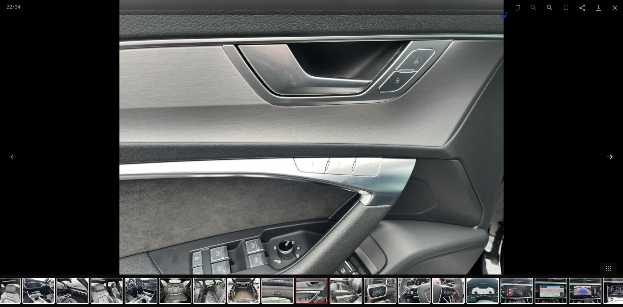
click at [607, 155] on button "Next slide" at bounding box center [610, 157] width 14 height 13
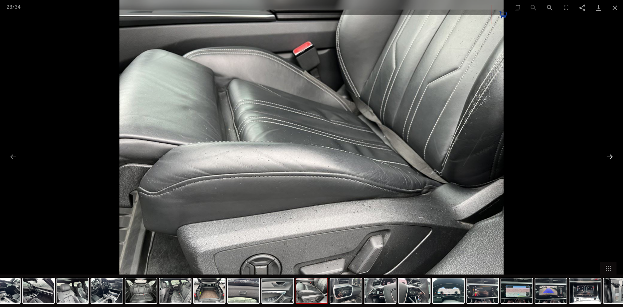
click at [607, 155] on button "Next slide" at bounding box center [610, 157] width 14 height 13
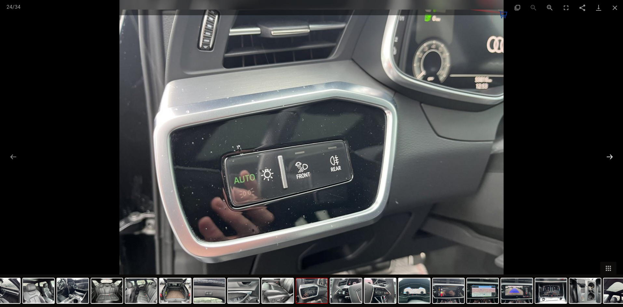
click at [607, 155] on button "Next slide" at bounding box center [610, 157] width 14 height 13
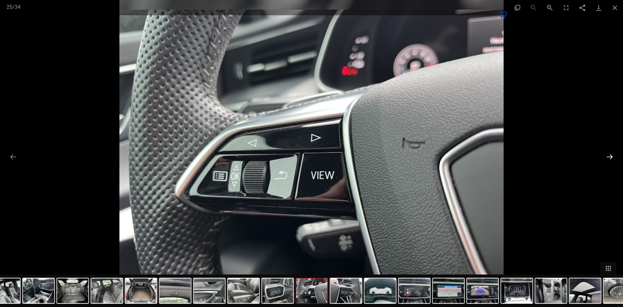
click at [607, 155] on button "Next slide" at bounding box center [610, 157] width 14 height 13
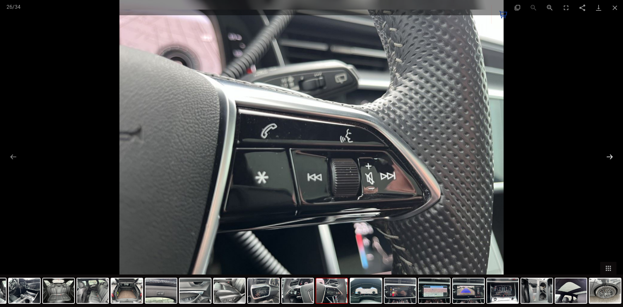
click at [607, 155] on button "Next slide" at bounding box center [610, 157] width 14 height 13
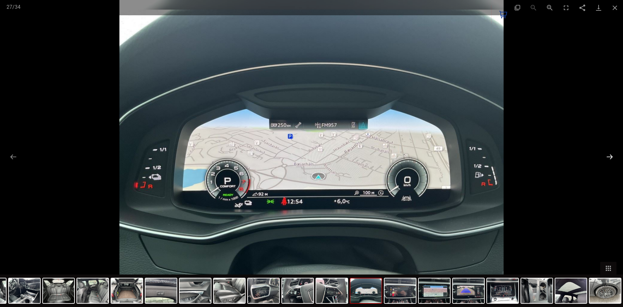
click at [607, 155] on button "Next slide" at bounding box center [610, 157] width 14 height 13
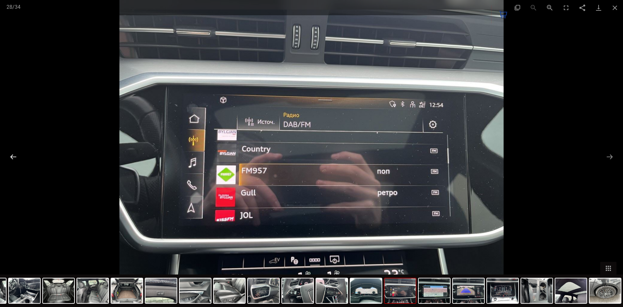
click at [7, 157] on button "Previous slide" at bounding box center [14, 157] width 14 height 13
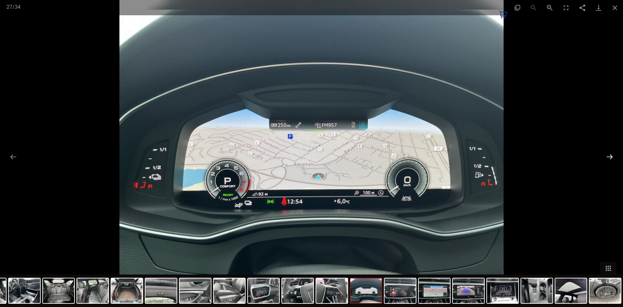
click at [604, 154] on button "Next slide" at bounding box center [610, 157] width 14 height 13
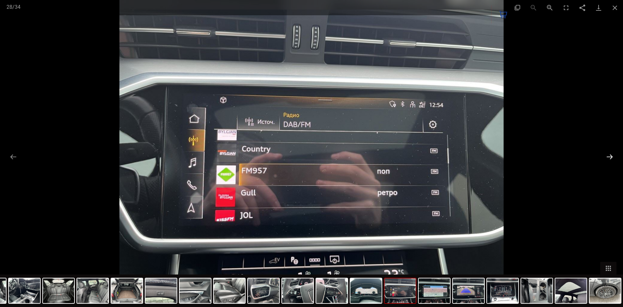
click at [604, 154] on button "Next slide" at bounding box center [610, 157] width 14 height 13
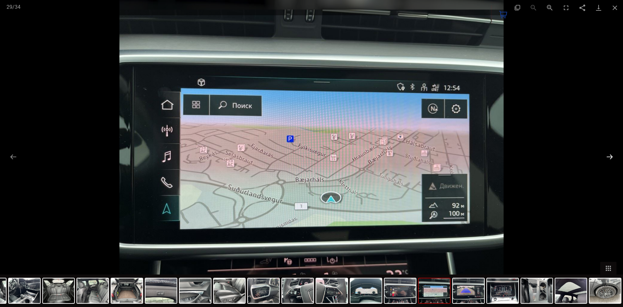
click at [604, 154] on button "Next slide" at bounding box center [610, 157] width 14 height 13
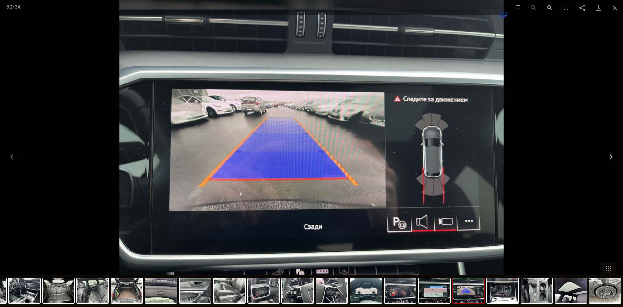
click at [604, 154] on button "Next slide" at bounding box center [610, 157] width 14 height 13
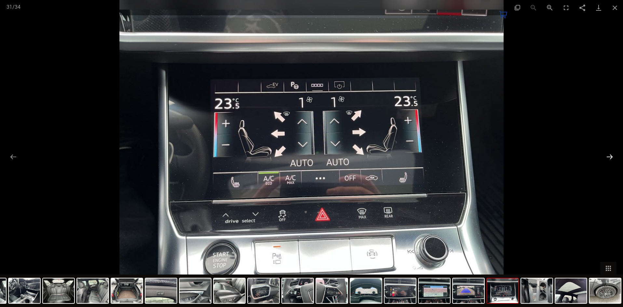
click at [604, 154] on button "Next slide" at bounding box center [610, 157] width 14 height 13
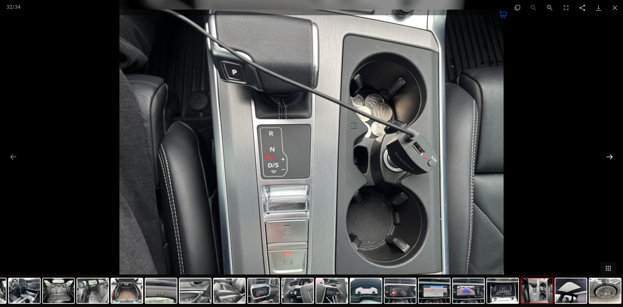
click at [604, 154] on button "Next slide" at bounding box center [610, 157] width 14 height 13
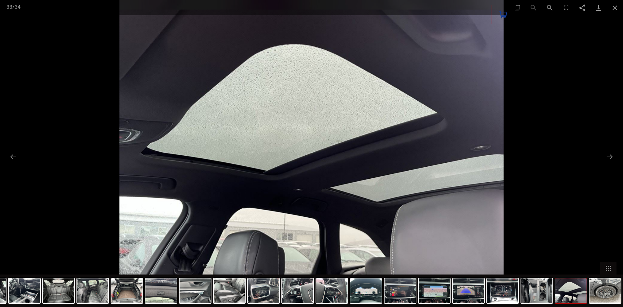
click at [5, 156] on div at bounding box center [311, 153] width 623 height 307
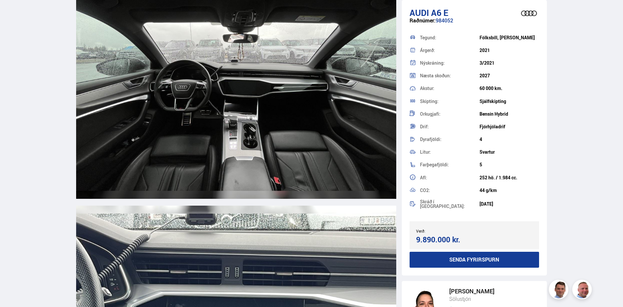
scroll to position [2928, 0]
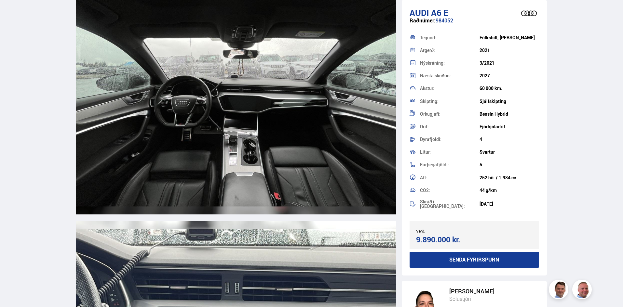
click at [213, 131] on img at bounding box center [236, 87] width 320 height 256
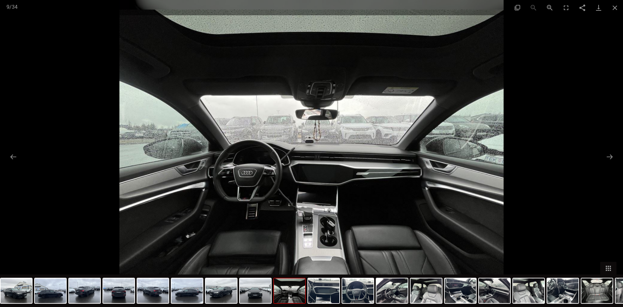
click at [279, 195] on img at bounding box center [311, 153] width 384 height 307
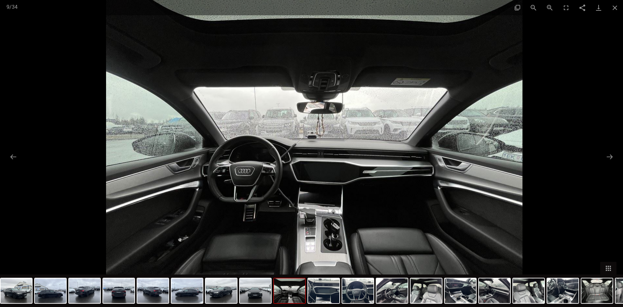
click at [279, 195] on img at bounding box center [314, 150] width 416 height 333
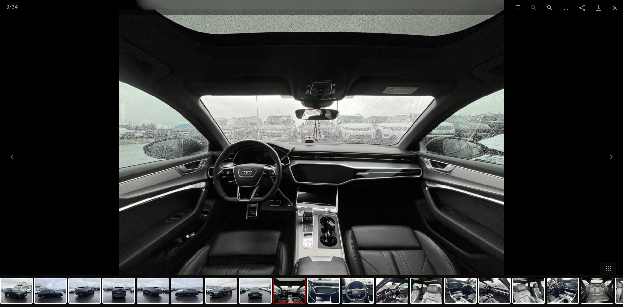
click at [279, 195] on img at bounding box center [311, 153] width 384 height 307
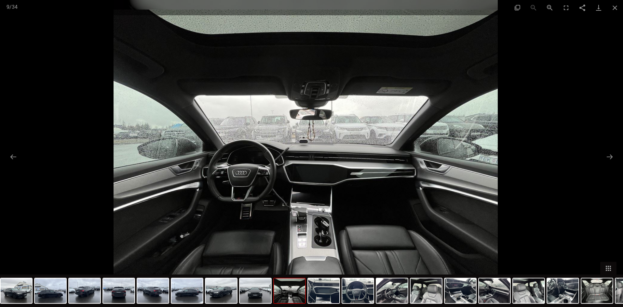
drag, startPoint x: 279, startPoint y: 195, endPoint x: 278, endPoint y: 234, distance: 39.7
click at [278, 234] on img at bounding box center [306, 153] width 384 height 307
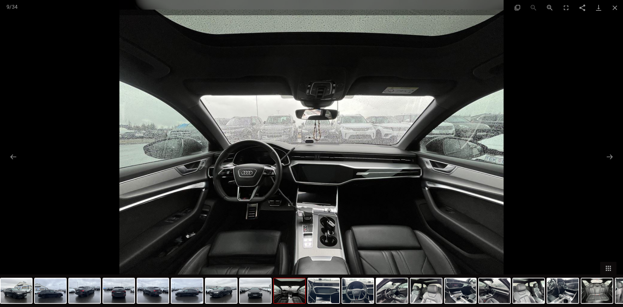
scroll to position [2700, 0]
click at [283, 197] on img at bounding box center [311, 153] width 384 height 307
click at [605, 267] on button "Toggle thumbnails" at bounding box center [608, 268] width 16 height 13
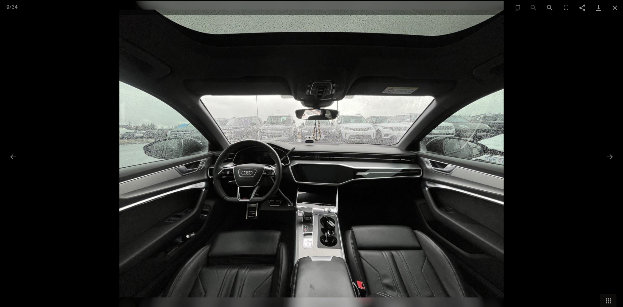
scroll to position [427, 0]
click at [17, 160] on button "Previous slide" at bounding box center [14, 157] width 14 height 13
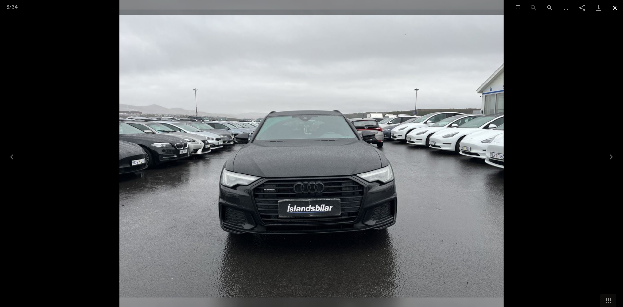
click at [616, 8] on button "Close gallery" at bounding box center [615, 7] width 16 height 15
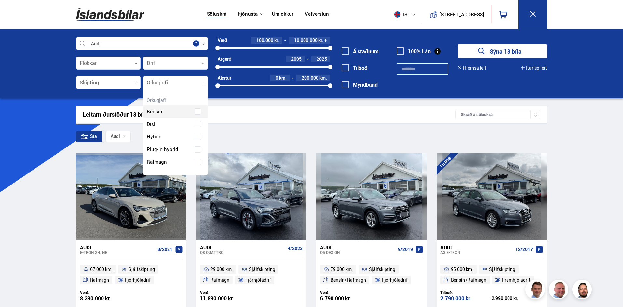
click at [185, 82] on div at bounding box center [175, 82] width 65 height 13
